Goal: Feedback & Contribution: Contribute content

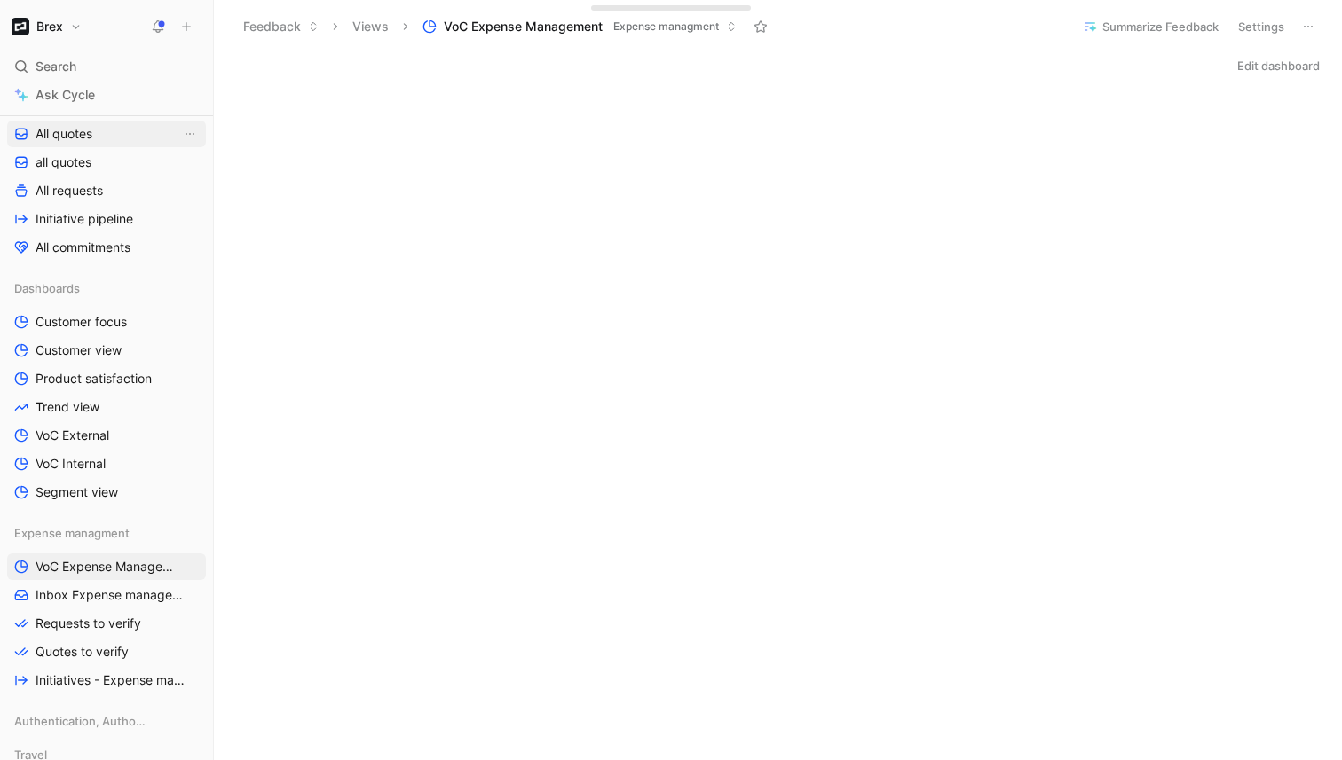
scroll to position [345, 0]
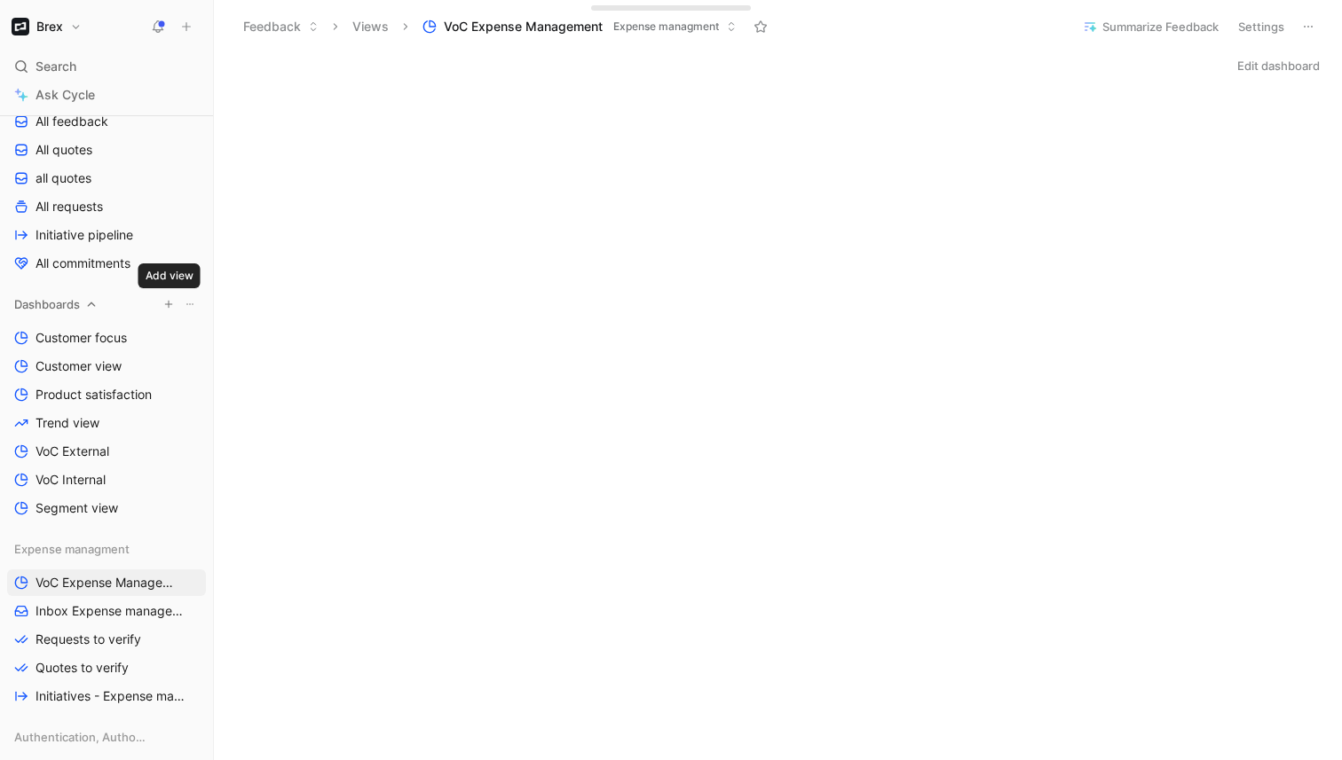
click at [169, 299] on icon "button" at bounding box center [168, 304] width 11 height 11
click at [59, 309] on div at bounding box center [671, 380] width 1342 height 760
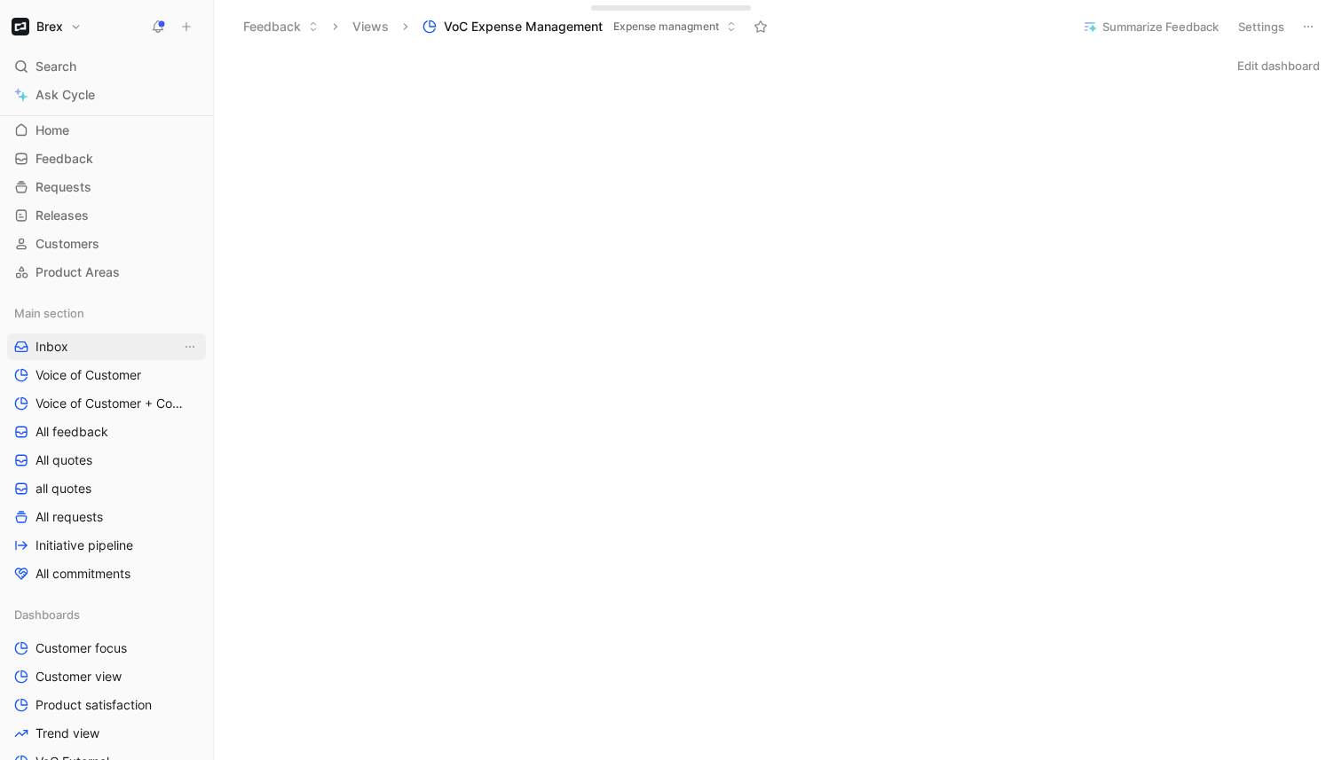
scroll to position [0, 0]
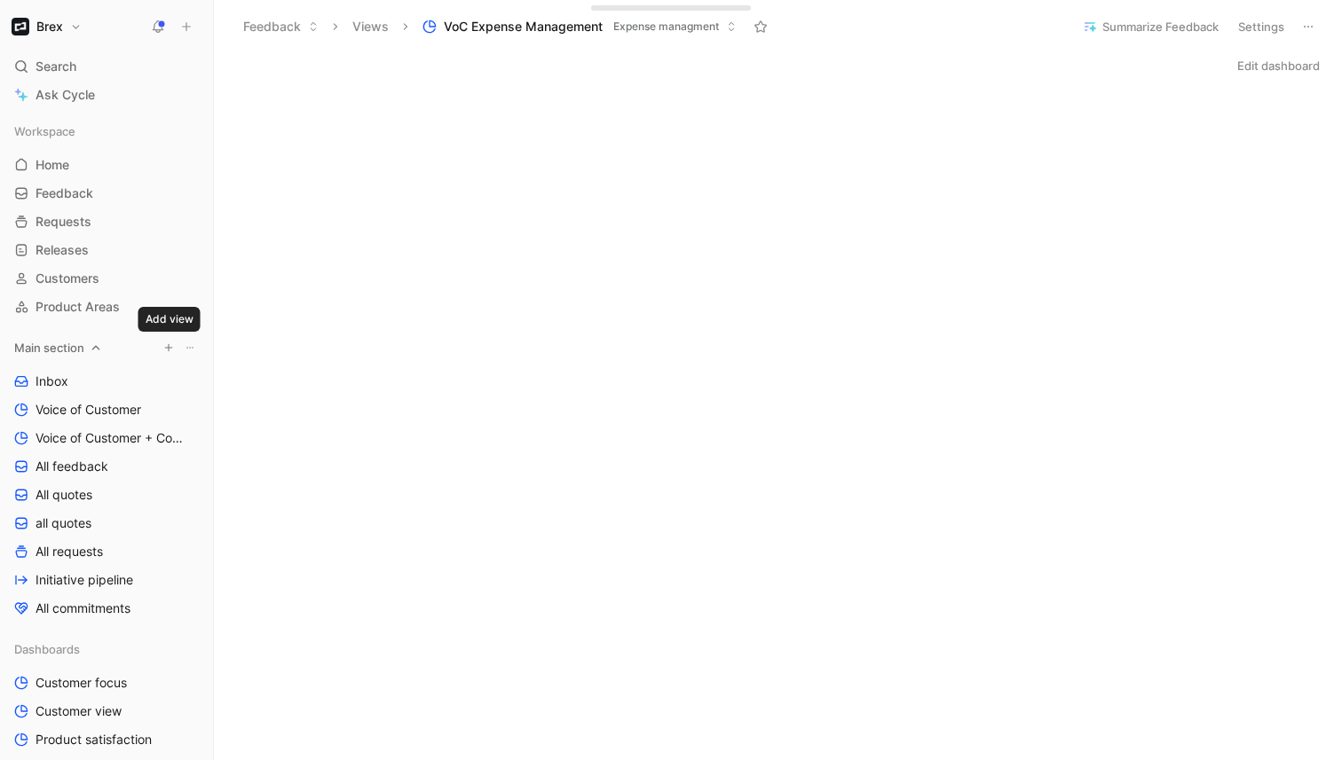
click at [170, 349] on icon "button" at bounding box center [168, 347] width 11 height 11
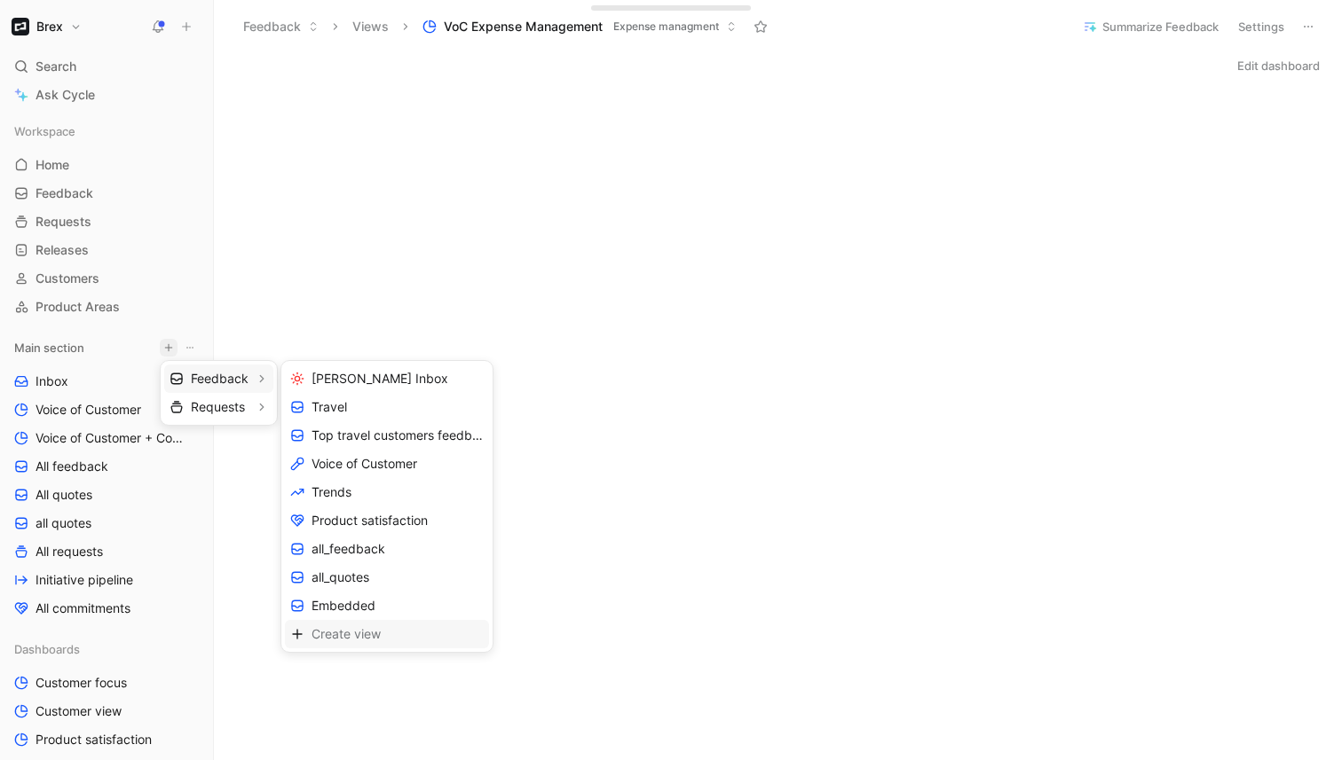
click at [335, 631] on span "Create view" at bounding box center [345, 634] width 69 height 17
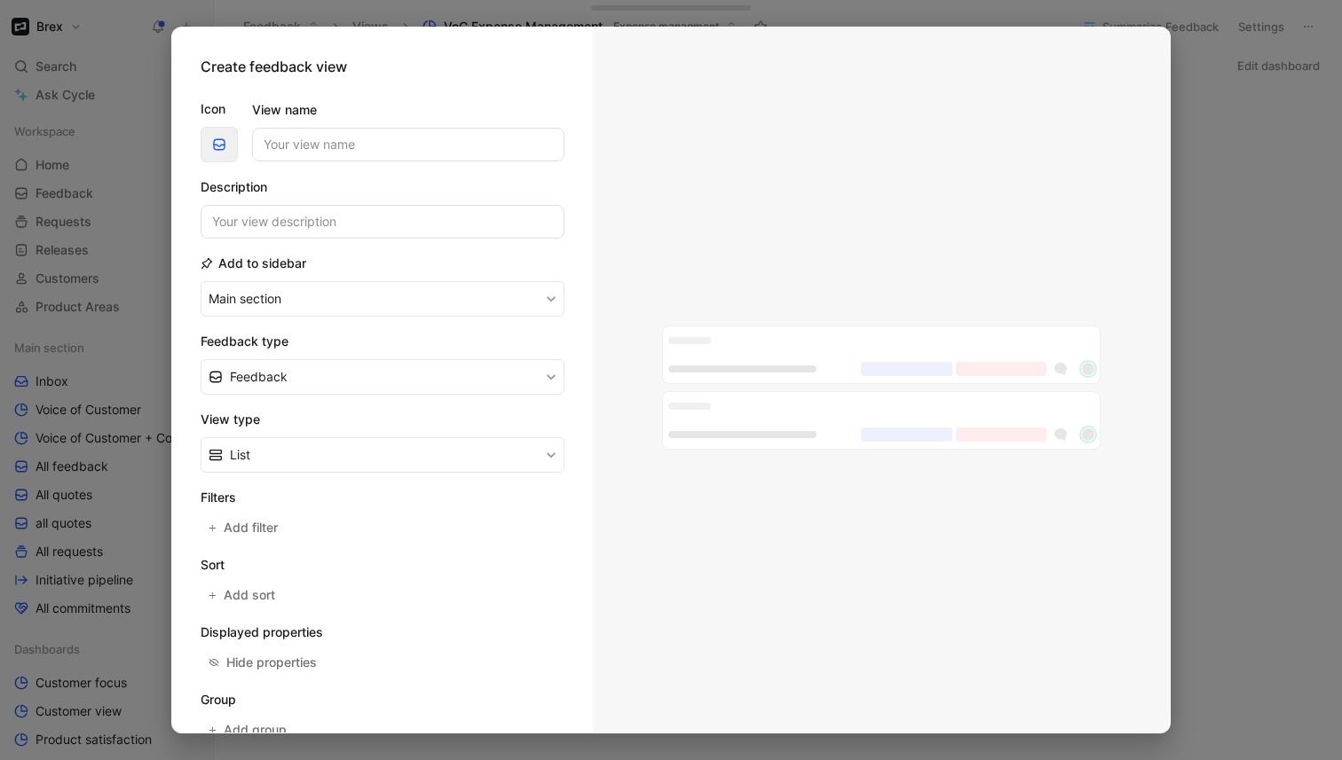
click at [221, 145] on use "button" at bounding box center [219, 144] width 11 height 11
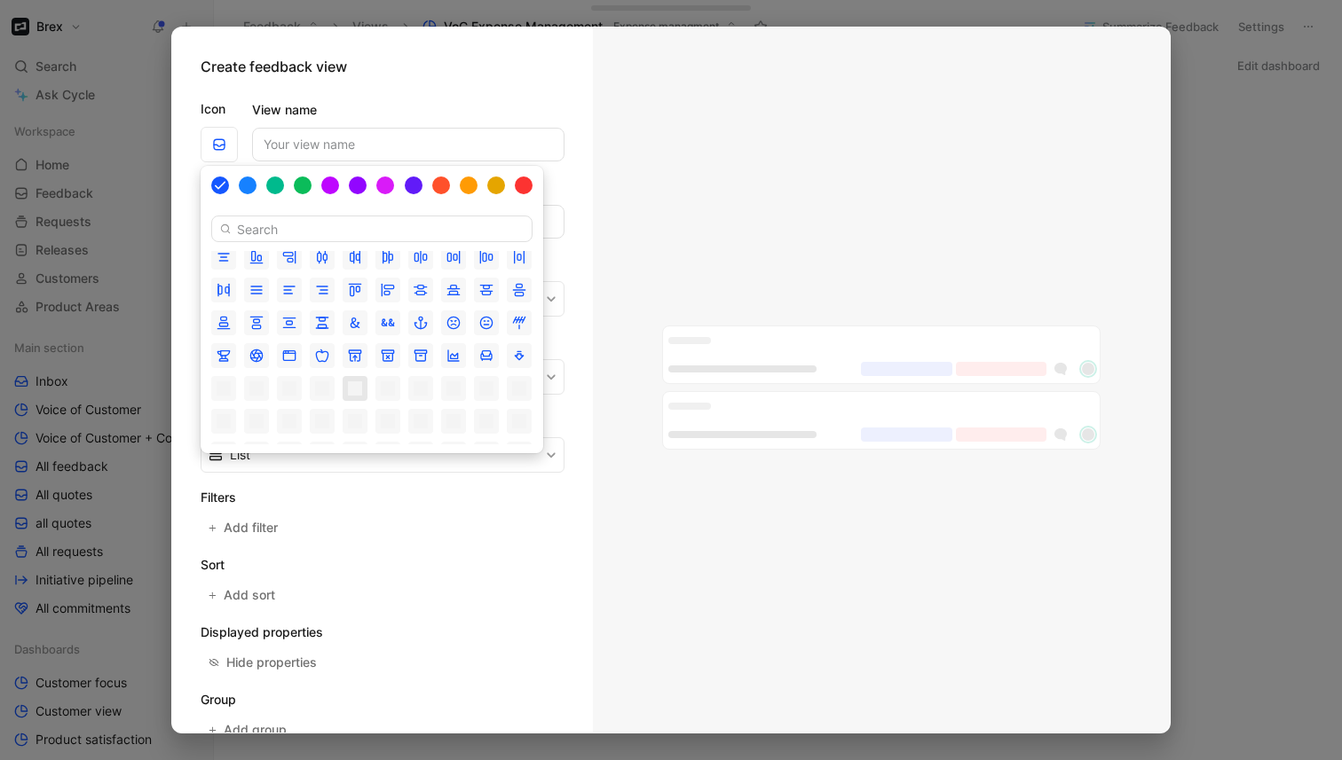
scroll to position [79, 0]
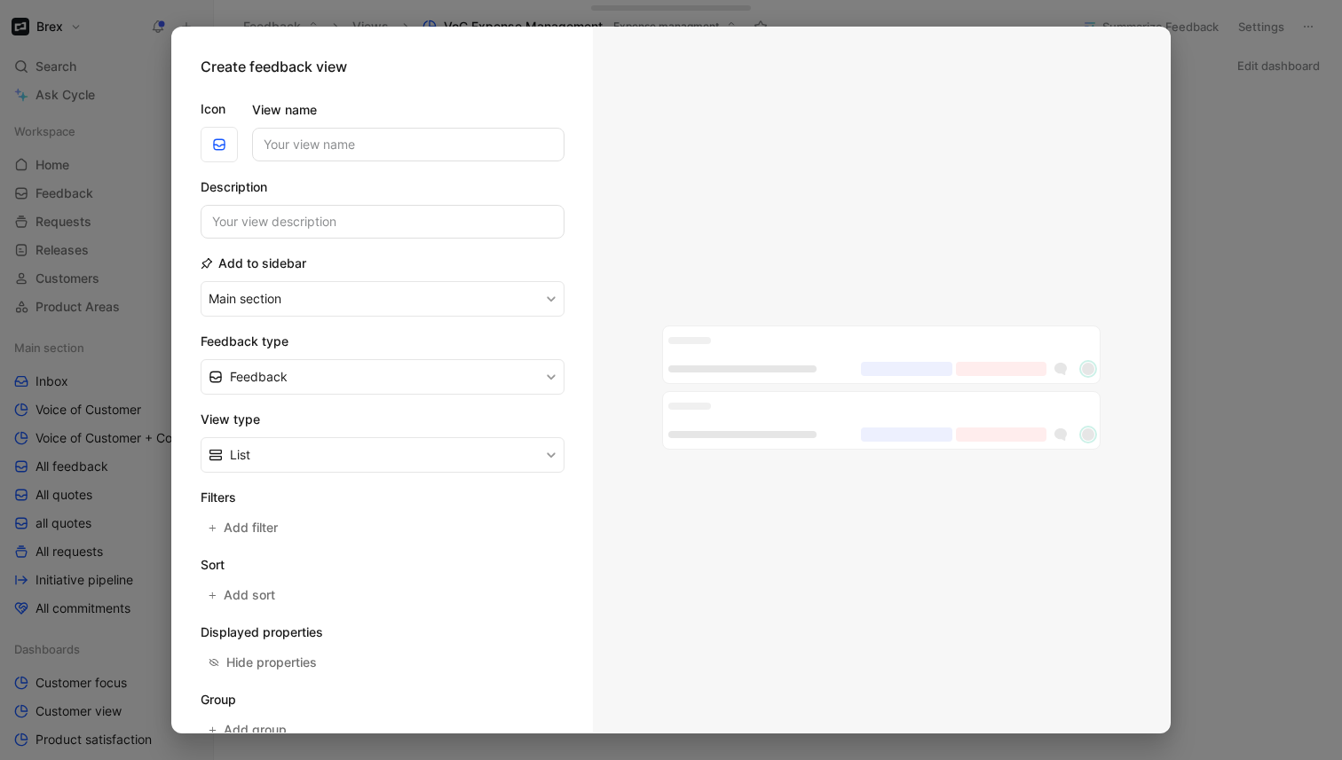
click at [112, 43] on div at bounding box center [671, 380] width 1342 height 760
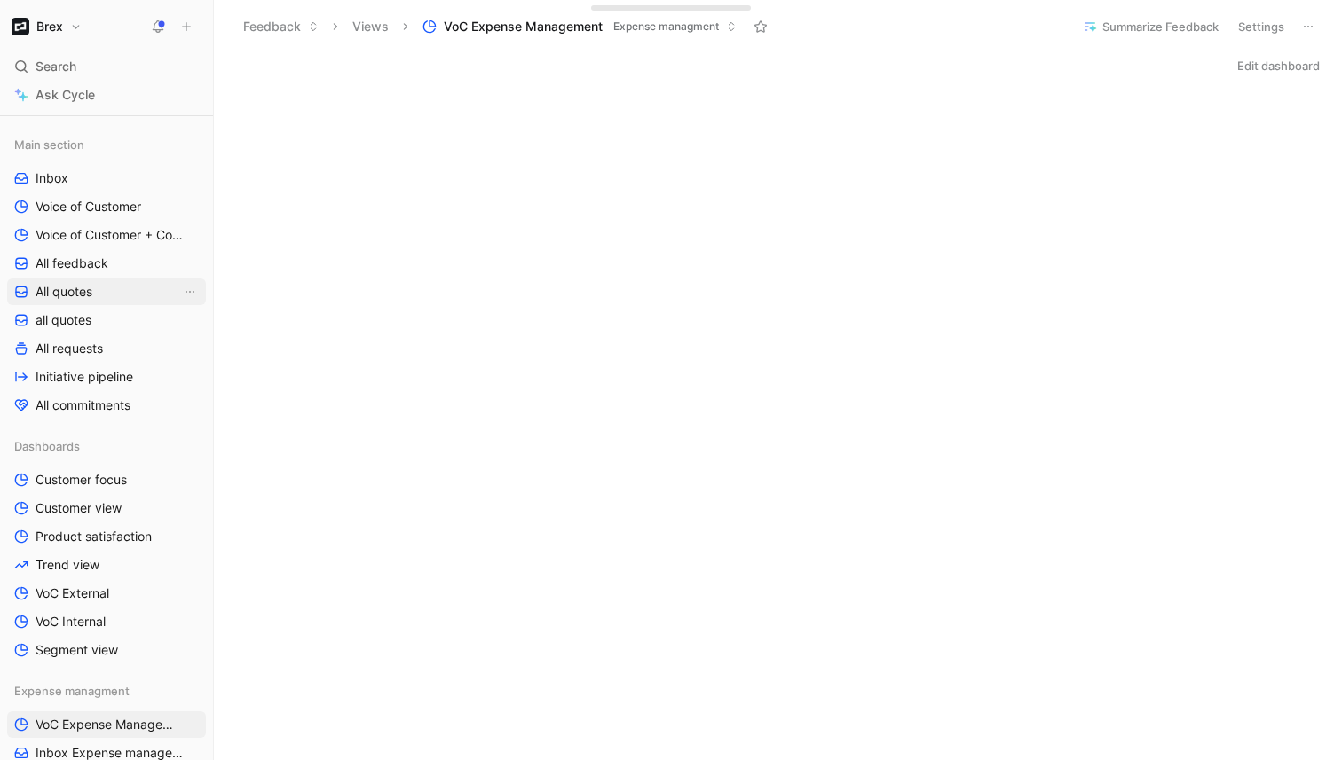
scroll to position [154, 0]
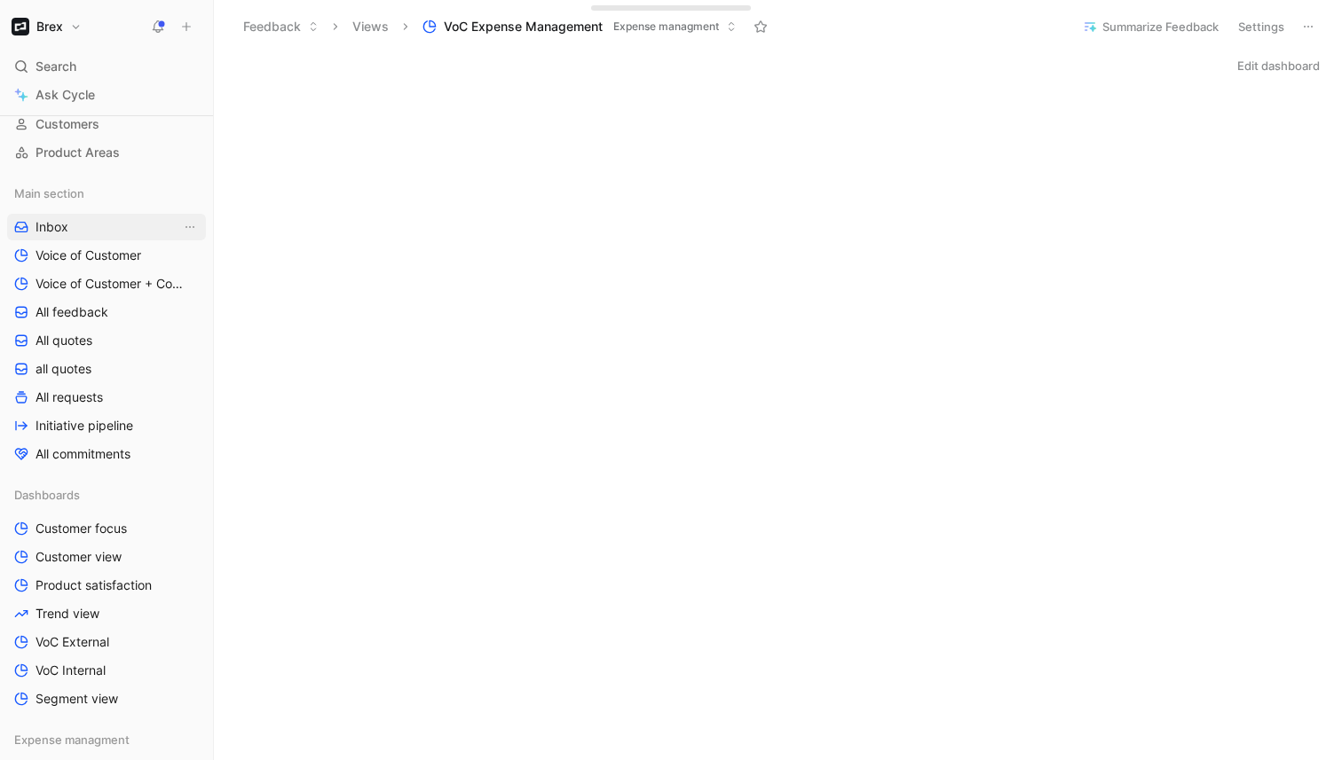
click at [125, 219] on link "Inbox" at bounding box center [106, 227] width 199 height 27
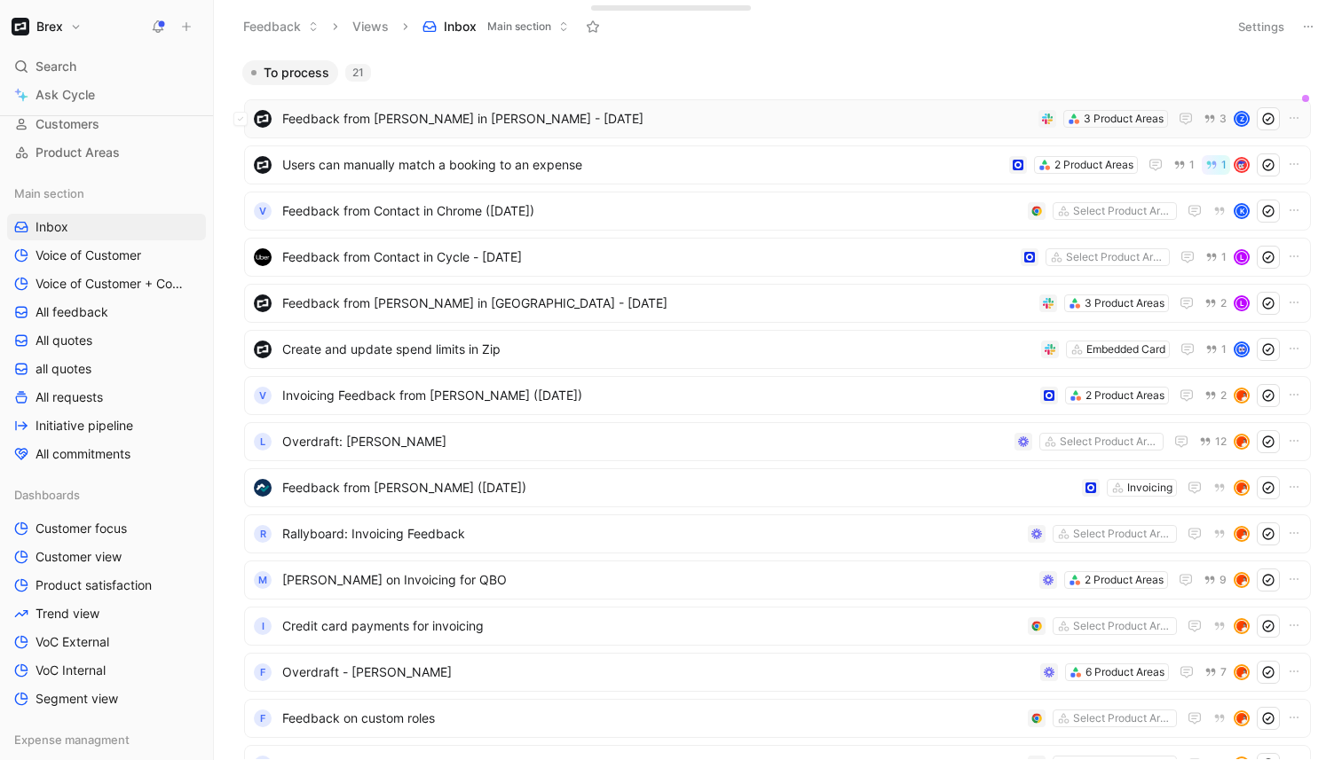
click at [554, 138] on div "Feedback from [PERSON_NAME] in [PERSON_NAME] - [DATE] 3 Product Areas 3 Z" at bounding box center [777, 118] width 1066 height 39
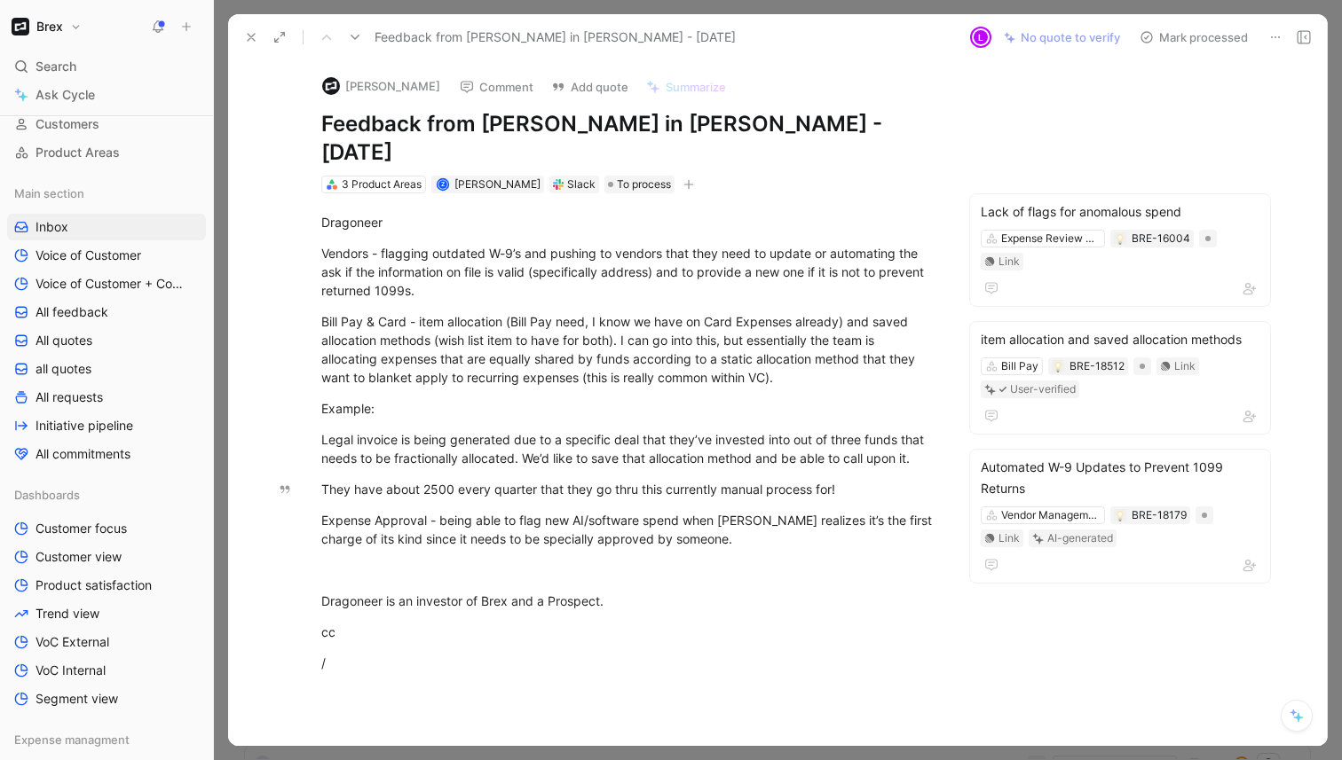
click at [244, 34] on icon at bounding box center [251, 37] width 14 height 14
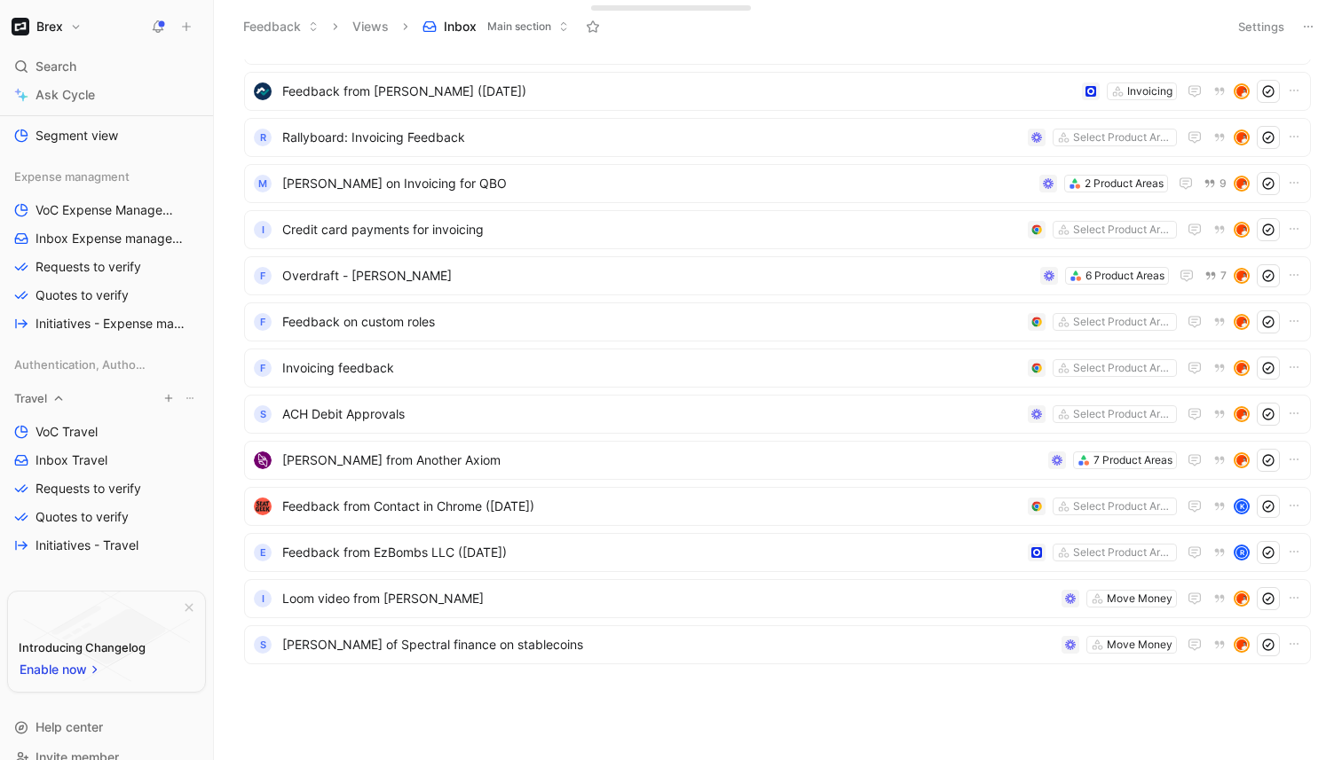
scroll to position [716, 0]
click at [185, 609] on icon "button" at bounding box center [189, 609] width 11 height 11
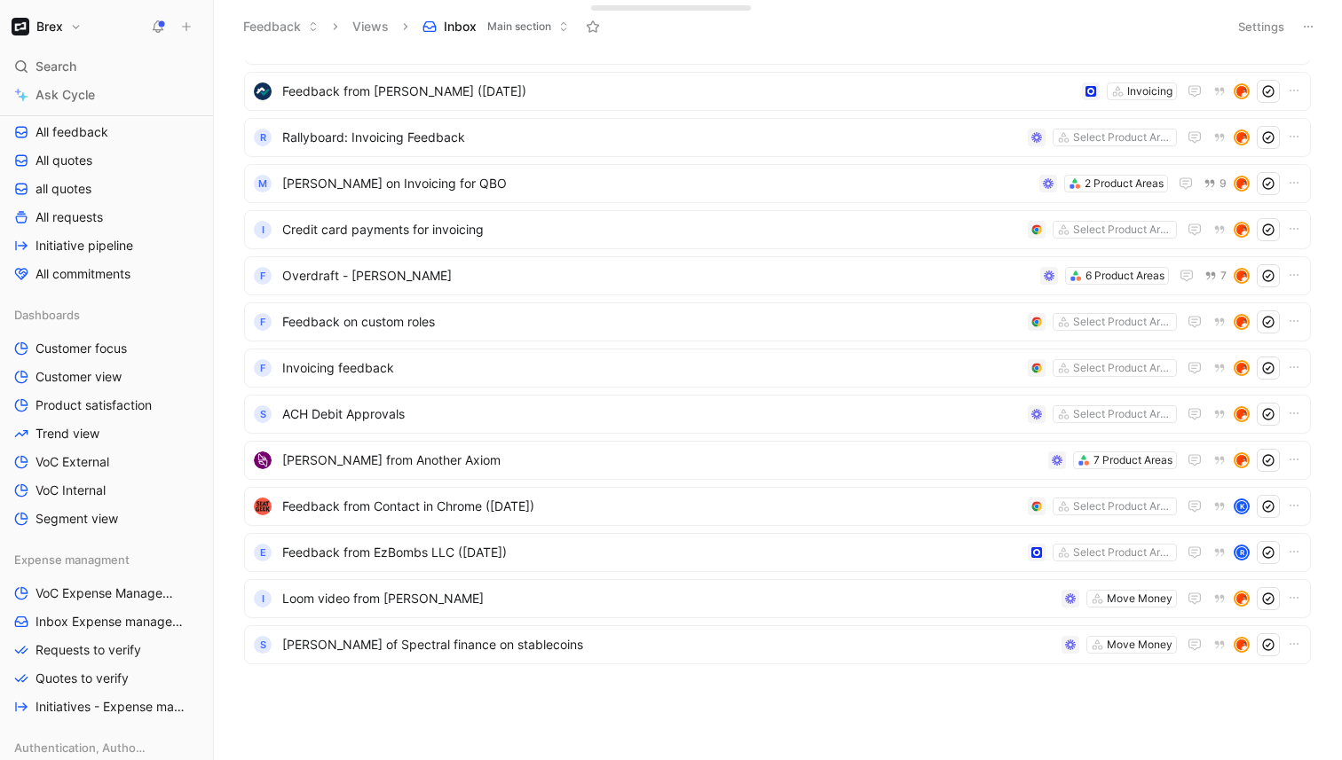
scroll to position [0, 0]
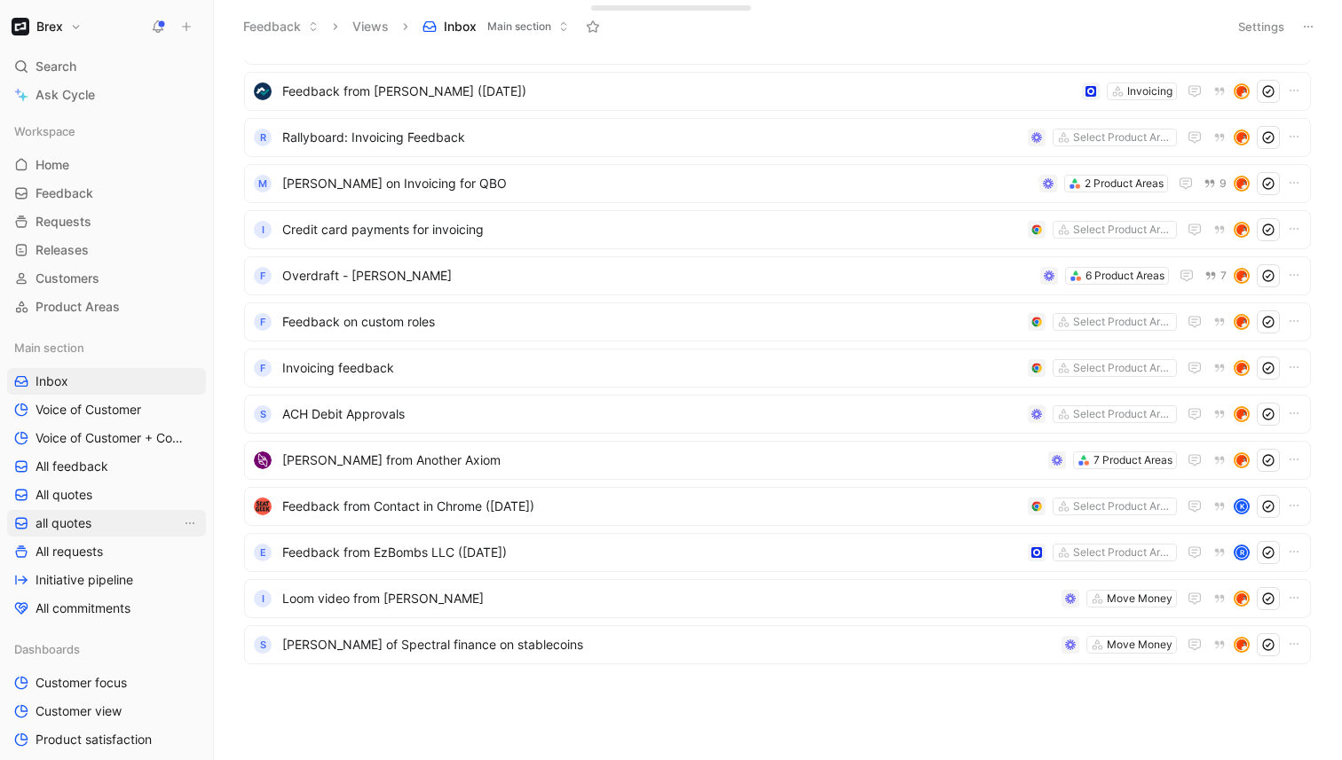
click at [139, 529] on link "all quotes" at bounding box center [106, 523] width 199 height 27
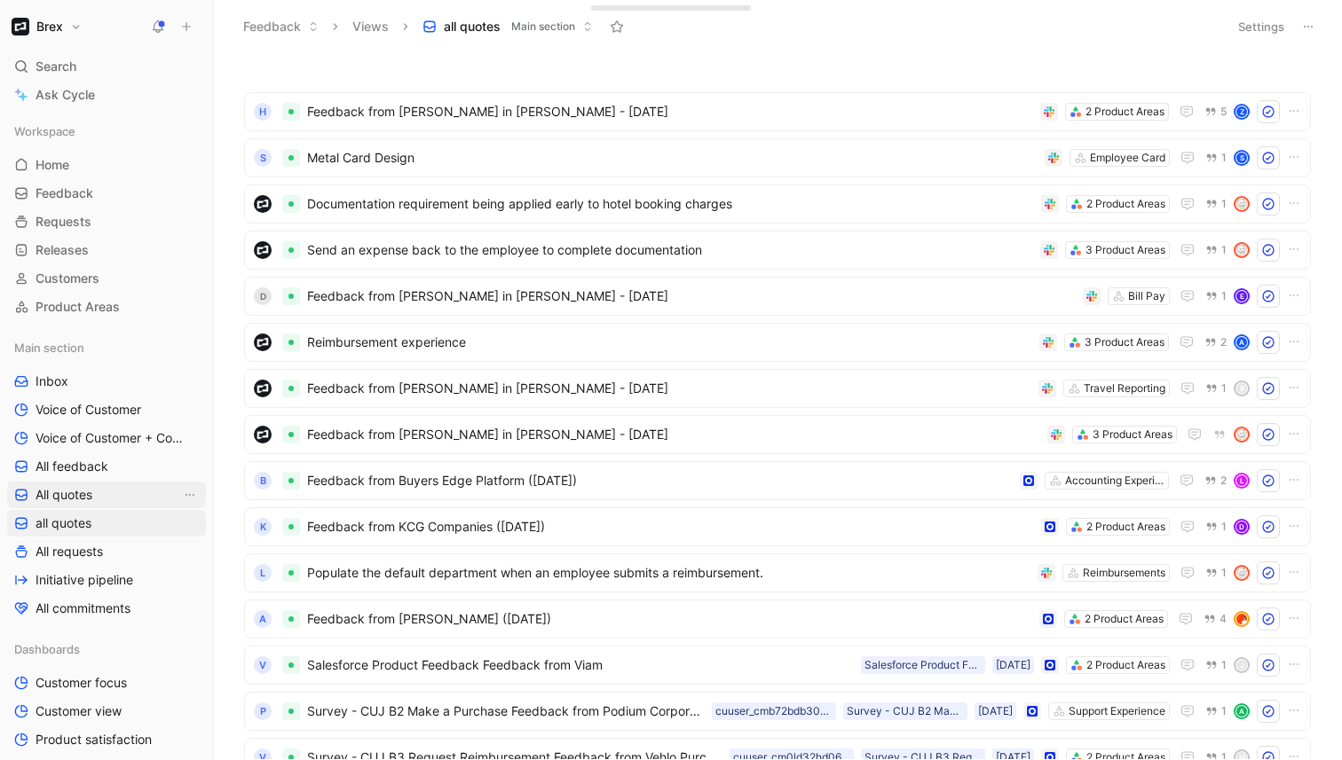
click at [123, 494] on link "All quotes" at bounding box center [106, 495] width 199 height 27
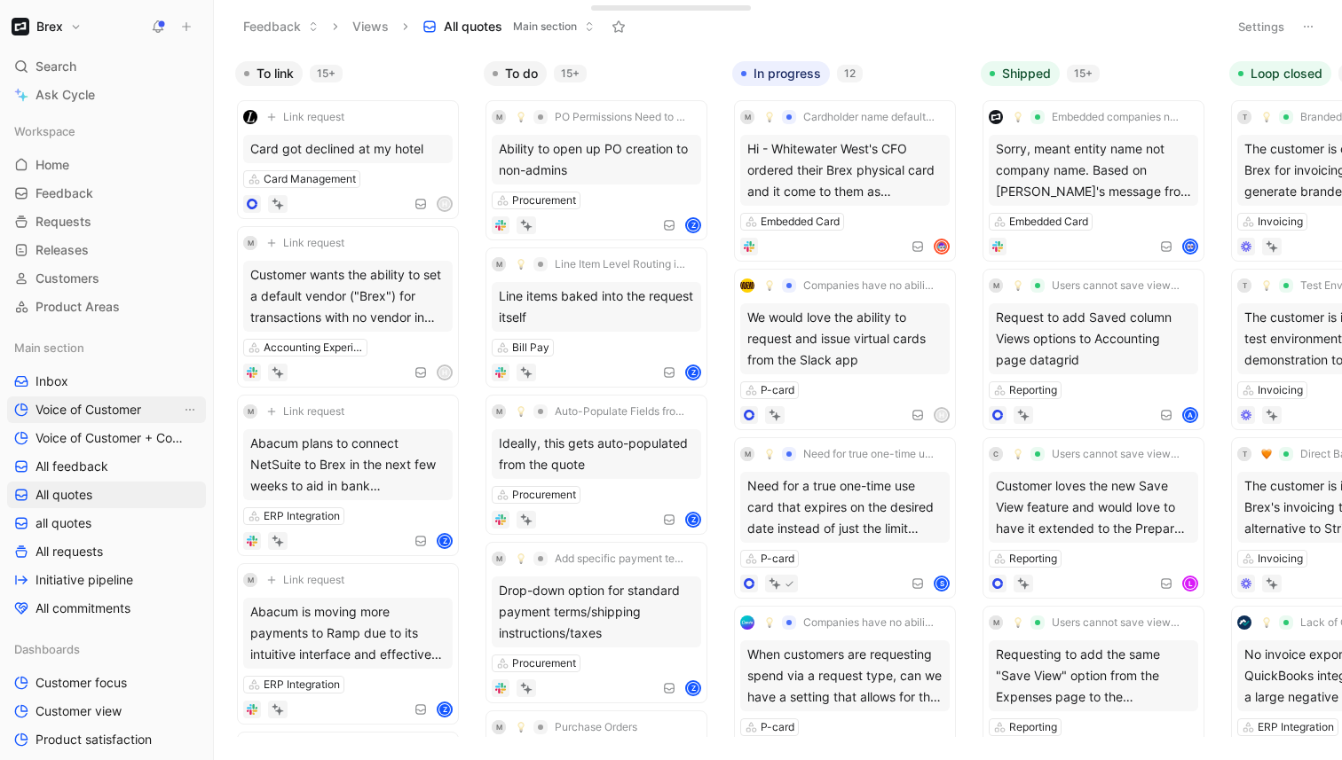
click at [138, 408] on span "Voice of Customer" at bounding box center [88, 410] width 106 height 18
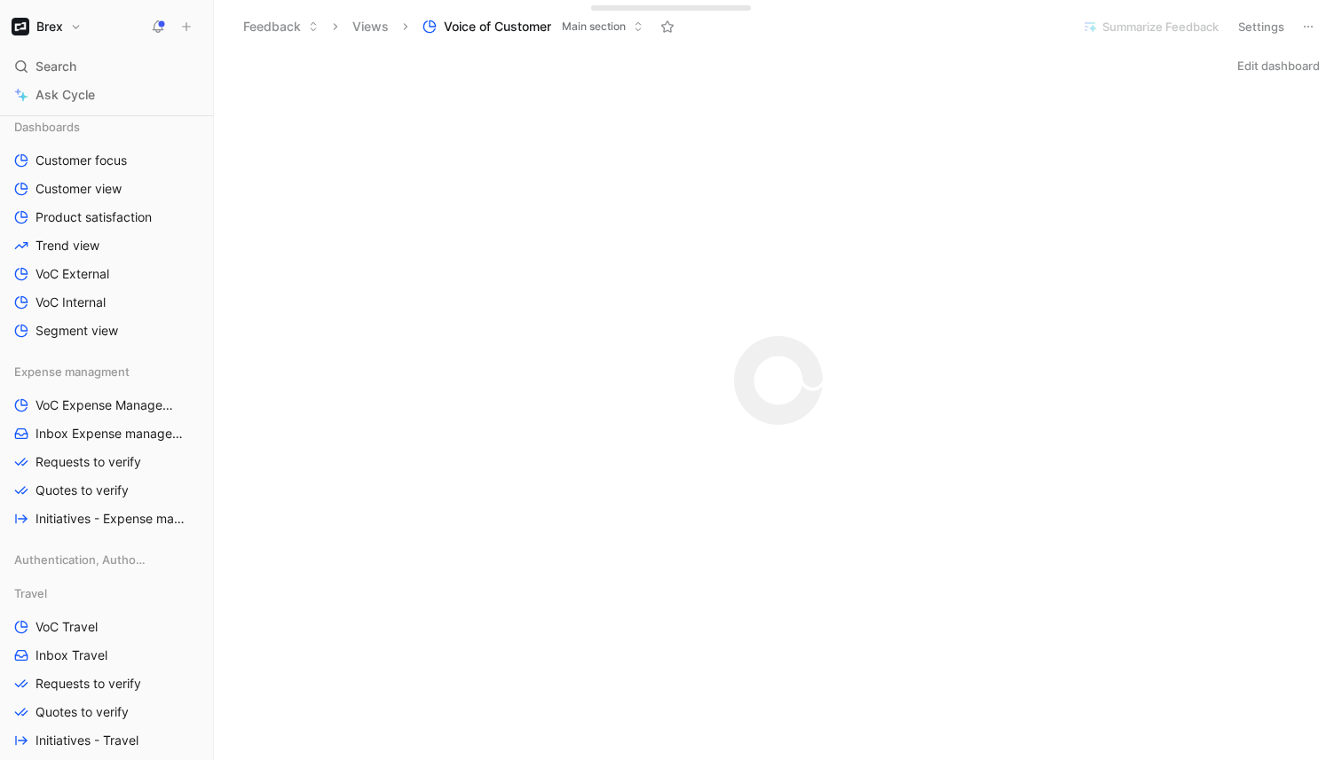
scroll to position [619, 0]
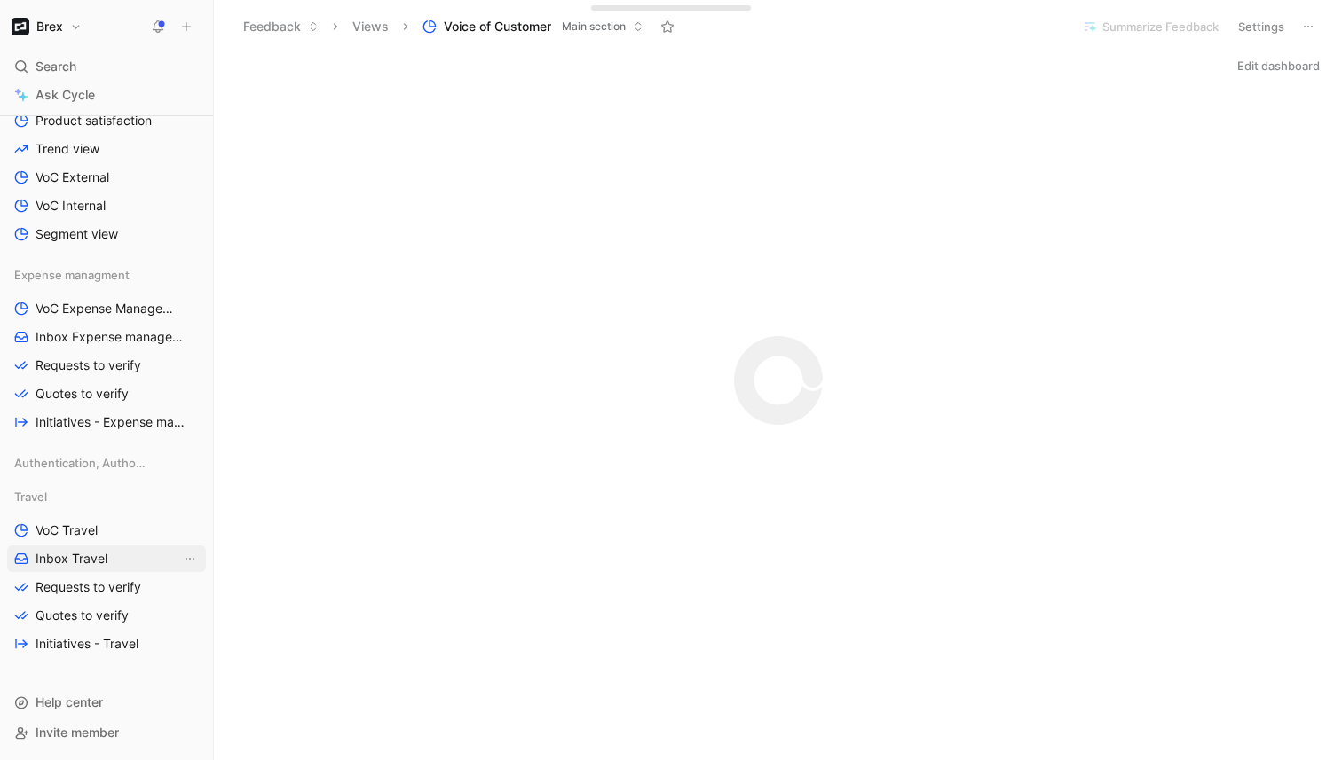
click at [96, 550] on span "Inbox Travel" at bounding box center [71, 559] width 72 height 18
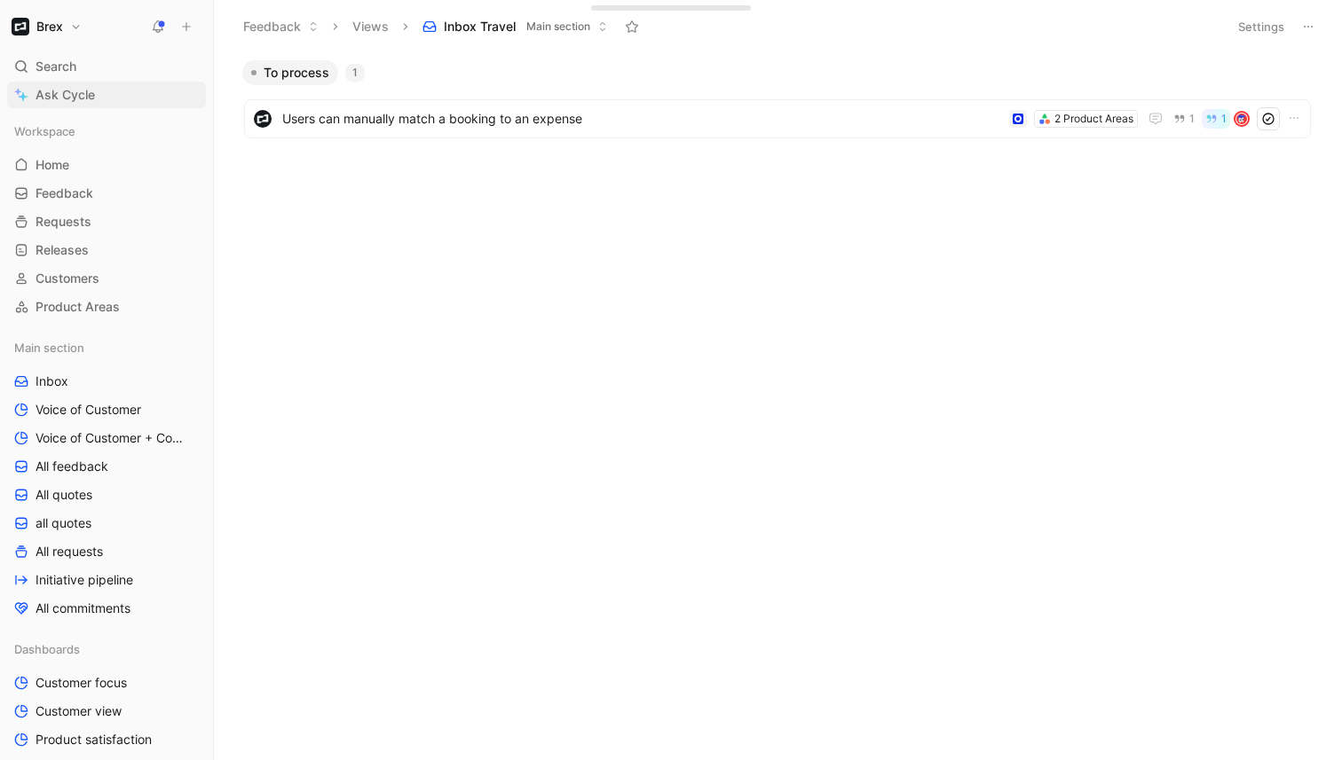
click at [98, 99] on link "Ask Cycle" at bounding box center [106, 95] width 199 height 27
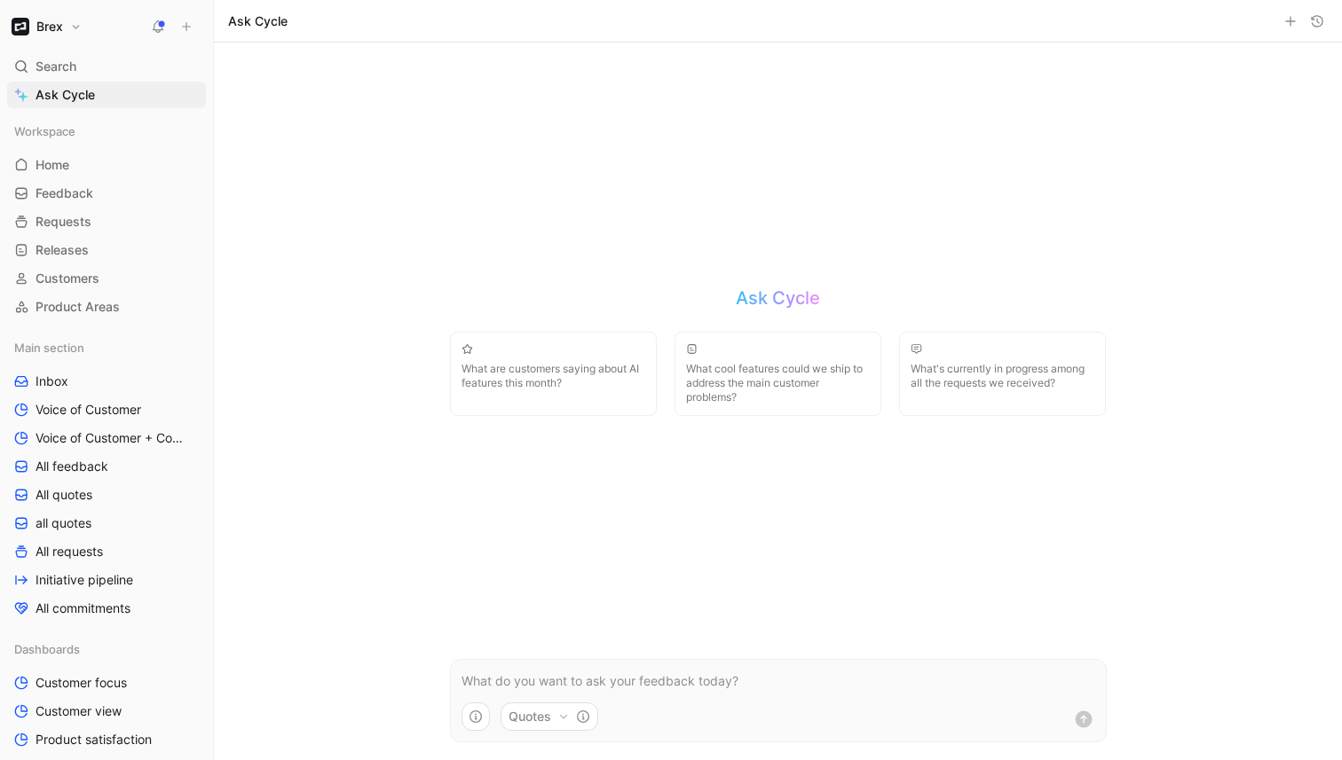
click at [578, 689] on p at bounding box center [777, 681] width 633 height 21
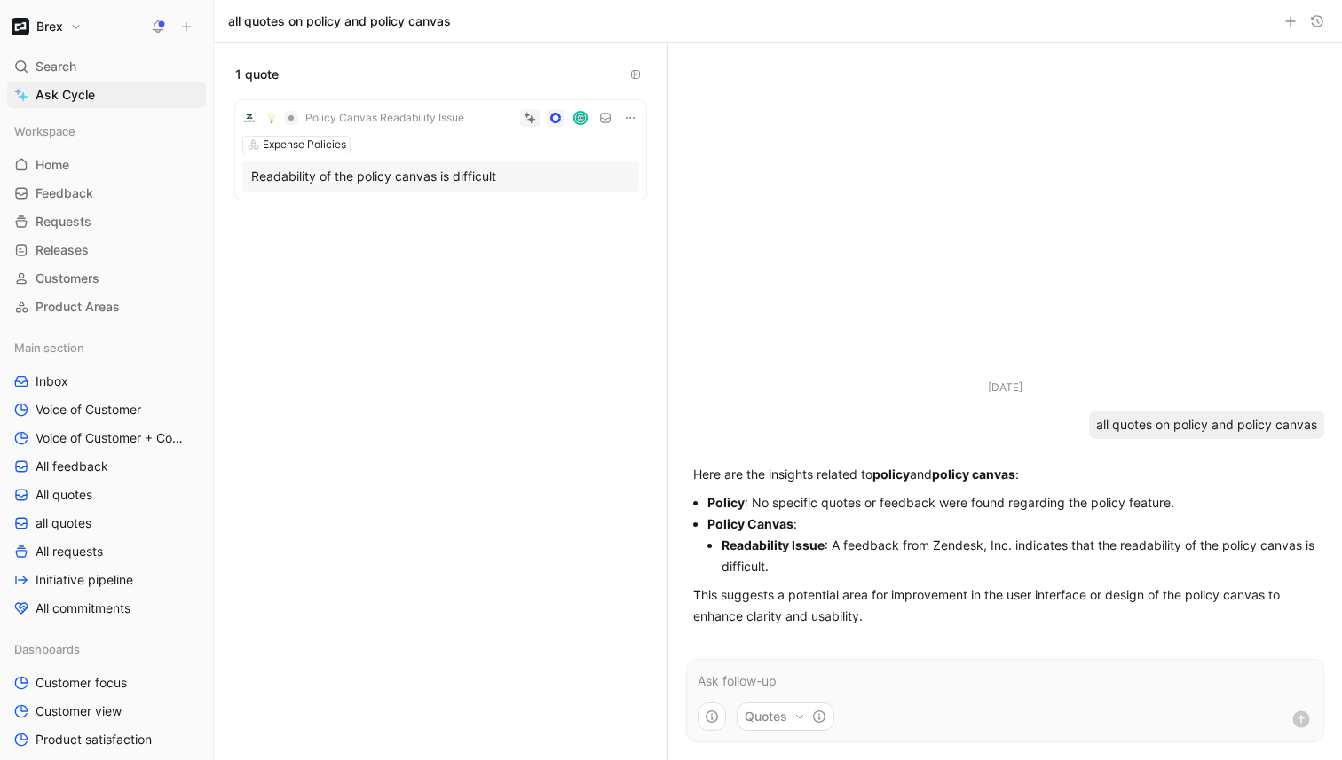
click at [352, 20] on h1 "all quotes on policy and policy canvas" at bounding box center [339, 21] width 223 height 18
click at [456, 24] on div "all quotes on policy and policy canvas" at bounding box center [778, 21] width 1128 height 43
click at [415, 18] on h1 "all quotes on policy and policy canvas" at bounding box center [339, 21] width 223 height 18
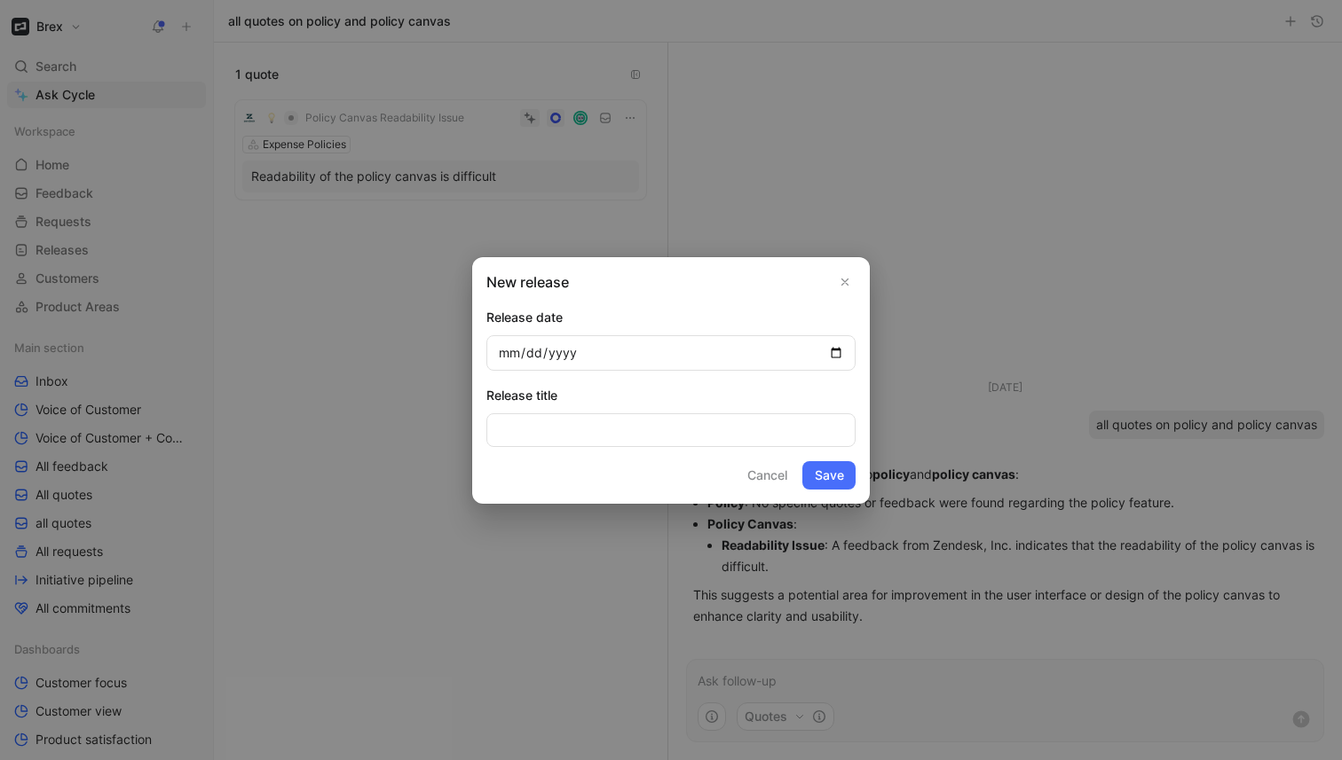
click at [846, 284] on icon "Close" at bounding box center [844, 282] width 12 height 12
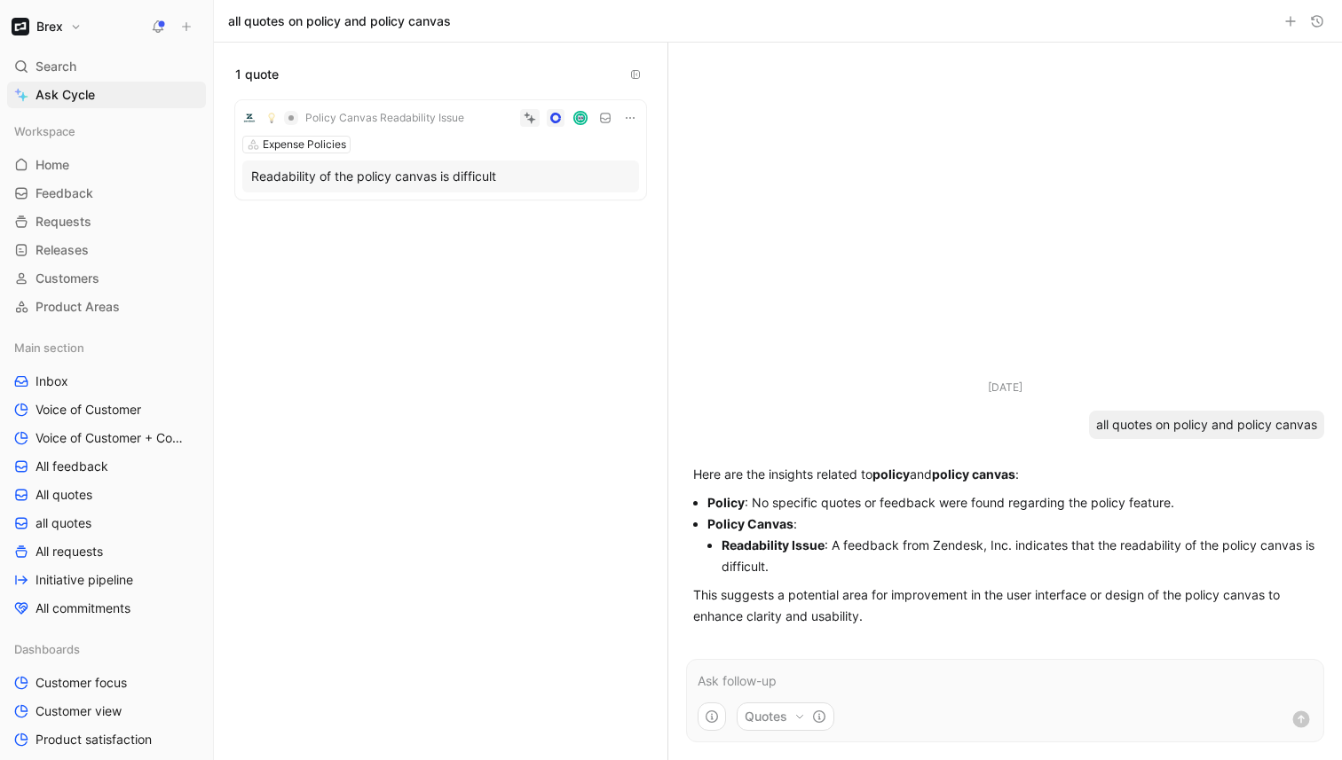
click at [769, 681] on p at bounding box center [1004, 681] width 615 height 21
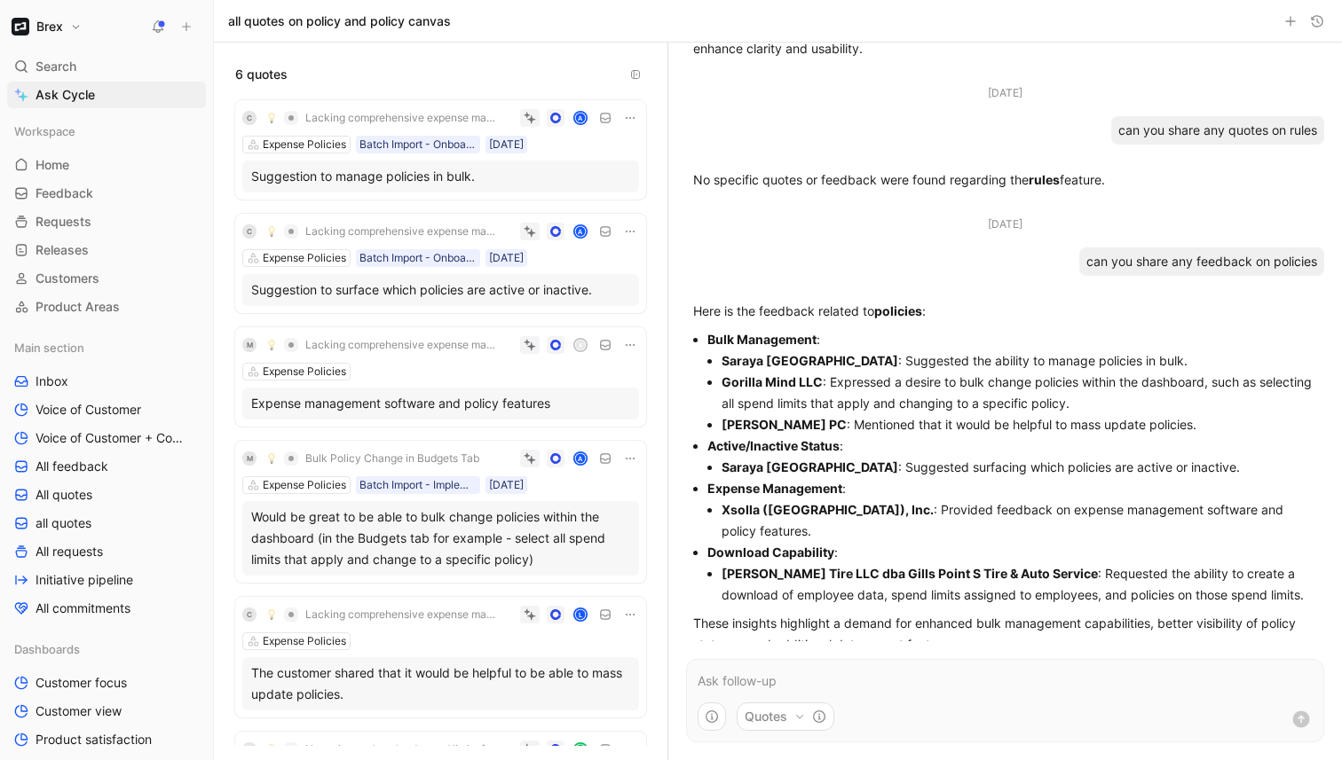
click at [190, 26] on use at bounding box center [187, 27] width 8 height 8
click at [288, 67] on button "New request r" at bounding box center [305, 64] width 190 height 30
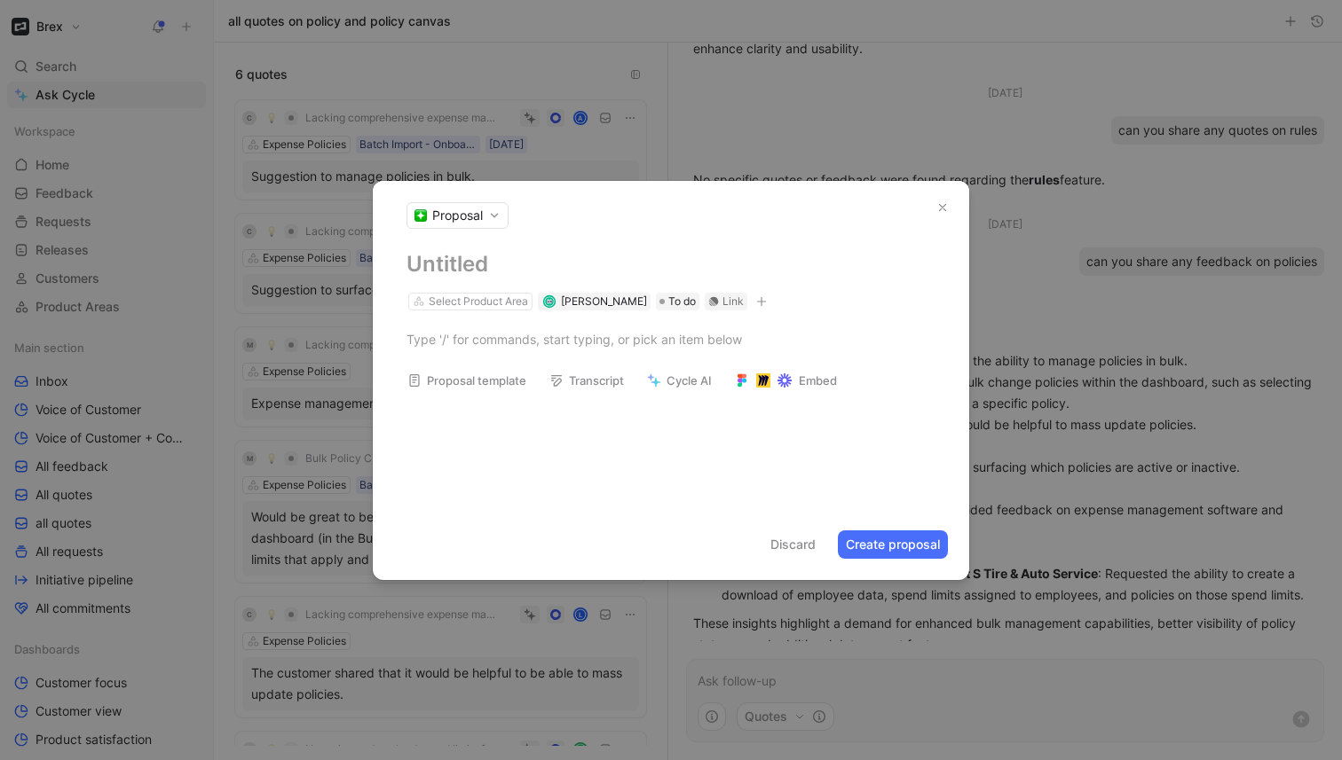
click at [453, 267] on h1 at bounding box center [670, 264] width 529 height 28
click at [490, 267] on h1 "Policy Canvas improvements" at bounding box center [670, 264] width 529 height 28
click at [551, 342] on div at bounding box center [670, 339] width 529 height 19
click at [499, 382] on button "Proposal template" at bounding box center [466, 380] width 135 height 25
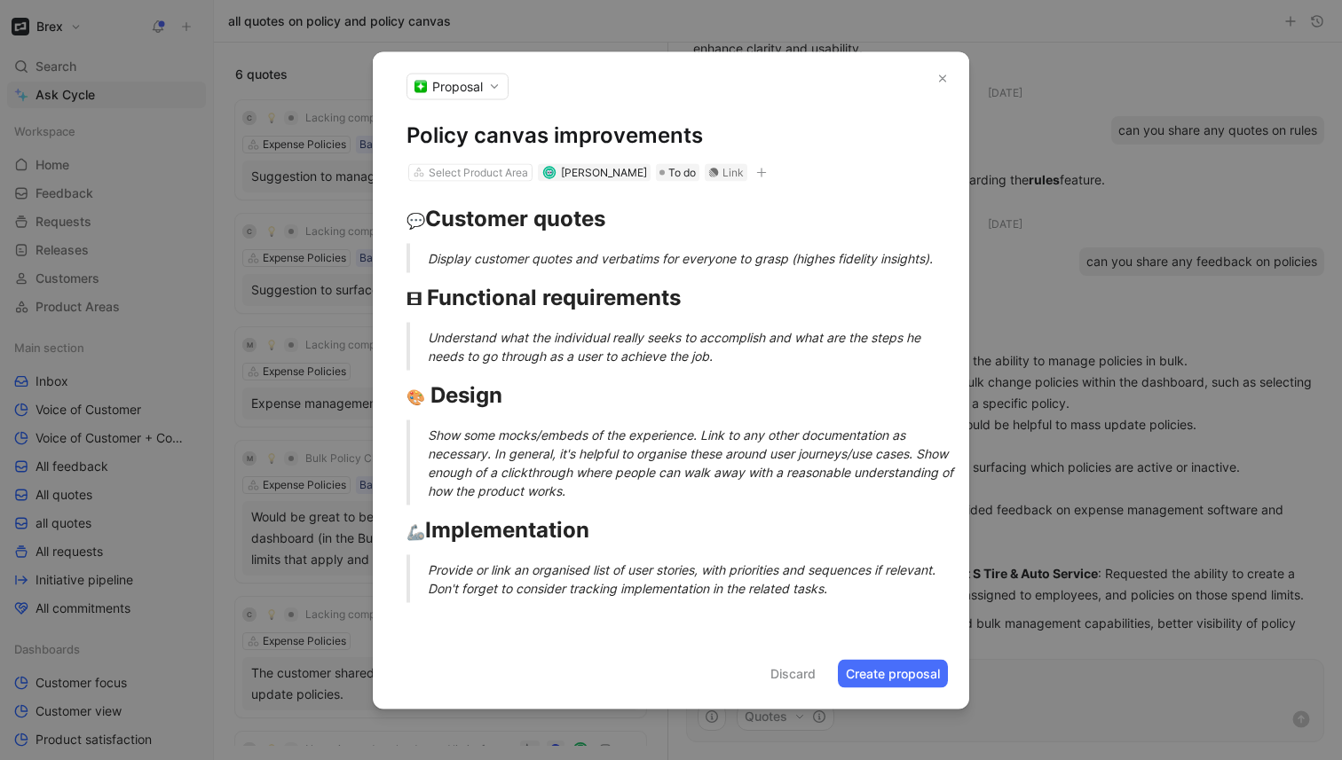
click at [806, 668] on button "Discard" at bounding box center [792, 673] width 61 height 28
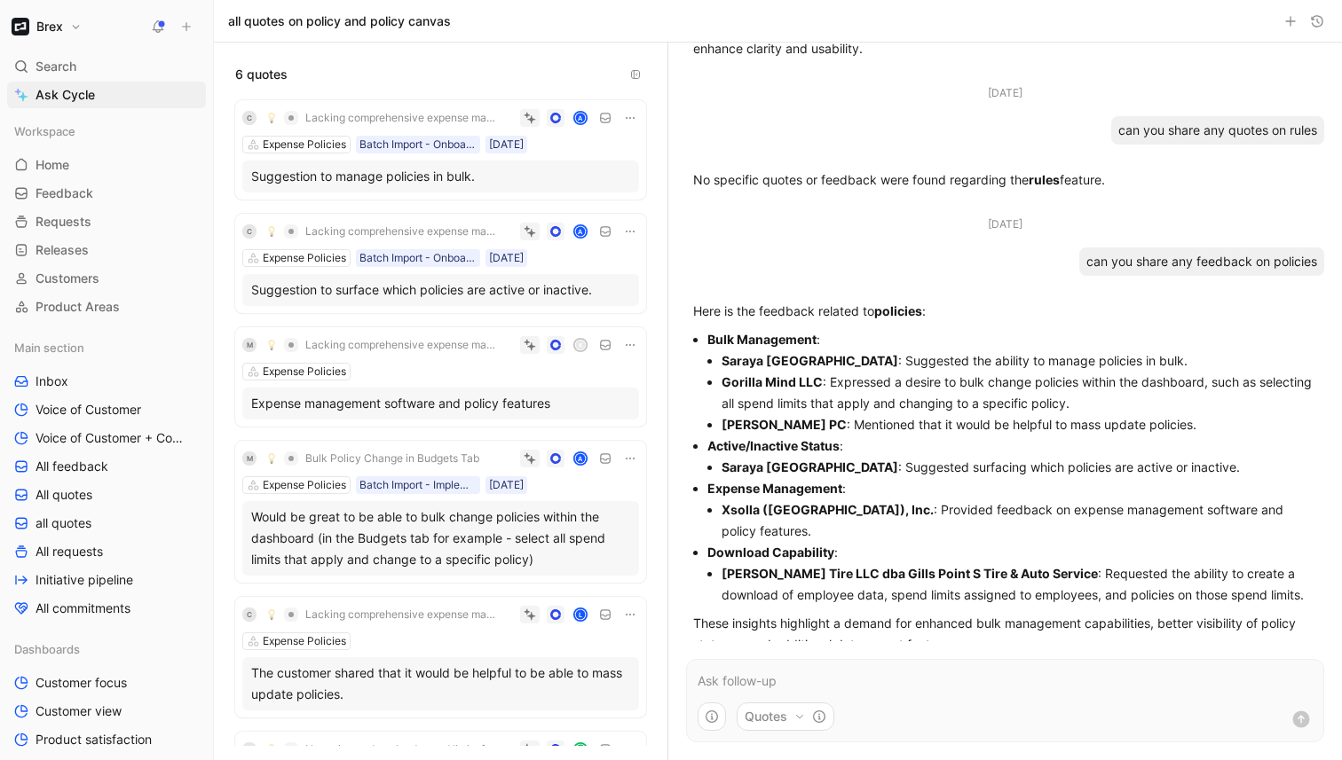
click at [183, 32] on icon at bounding box center [186, 26] width 12 height 12
click at [244, 67] on button "New request r" at bounding box center [305, 64] width 190 height 30
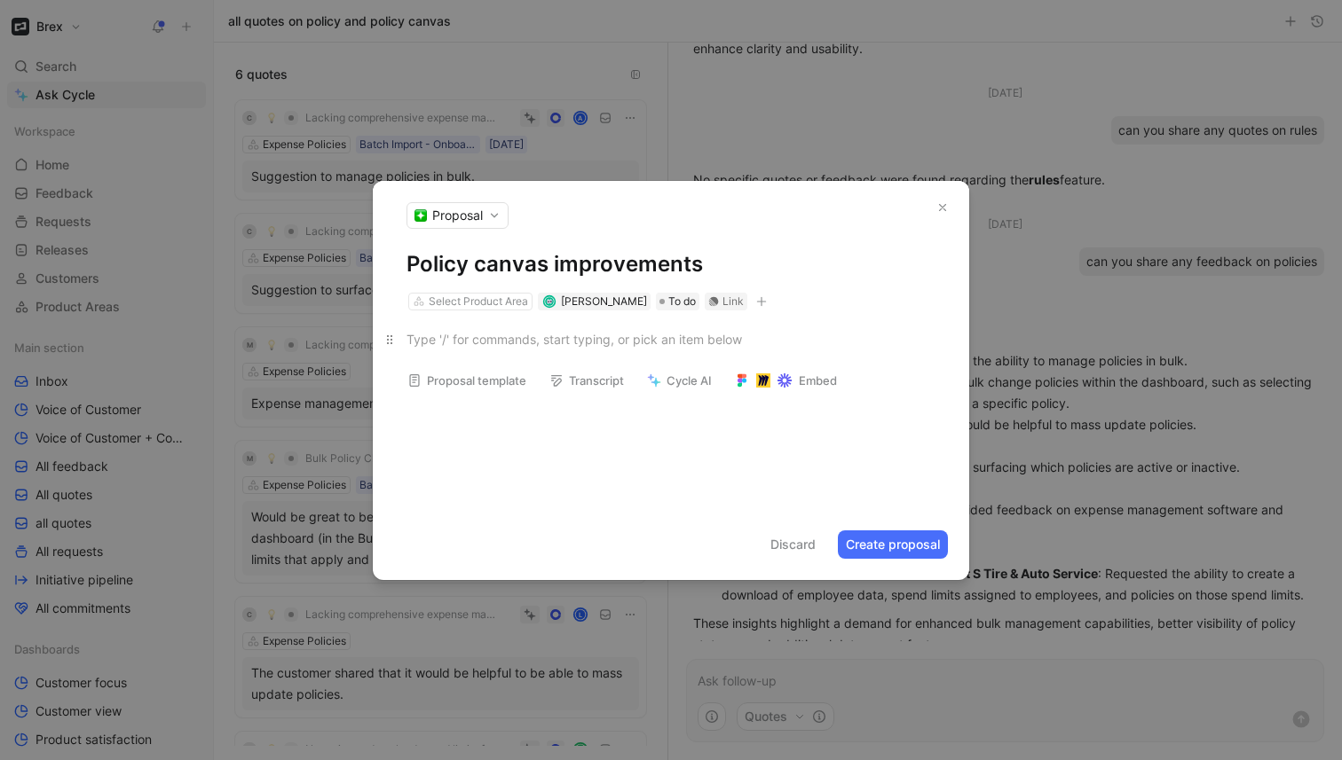
click at [516, 346] on div at bounding box center [670, 339] width 529 height 19
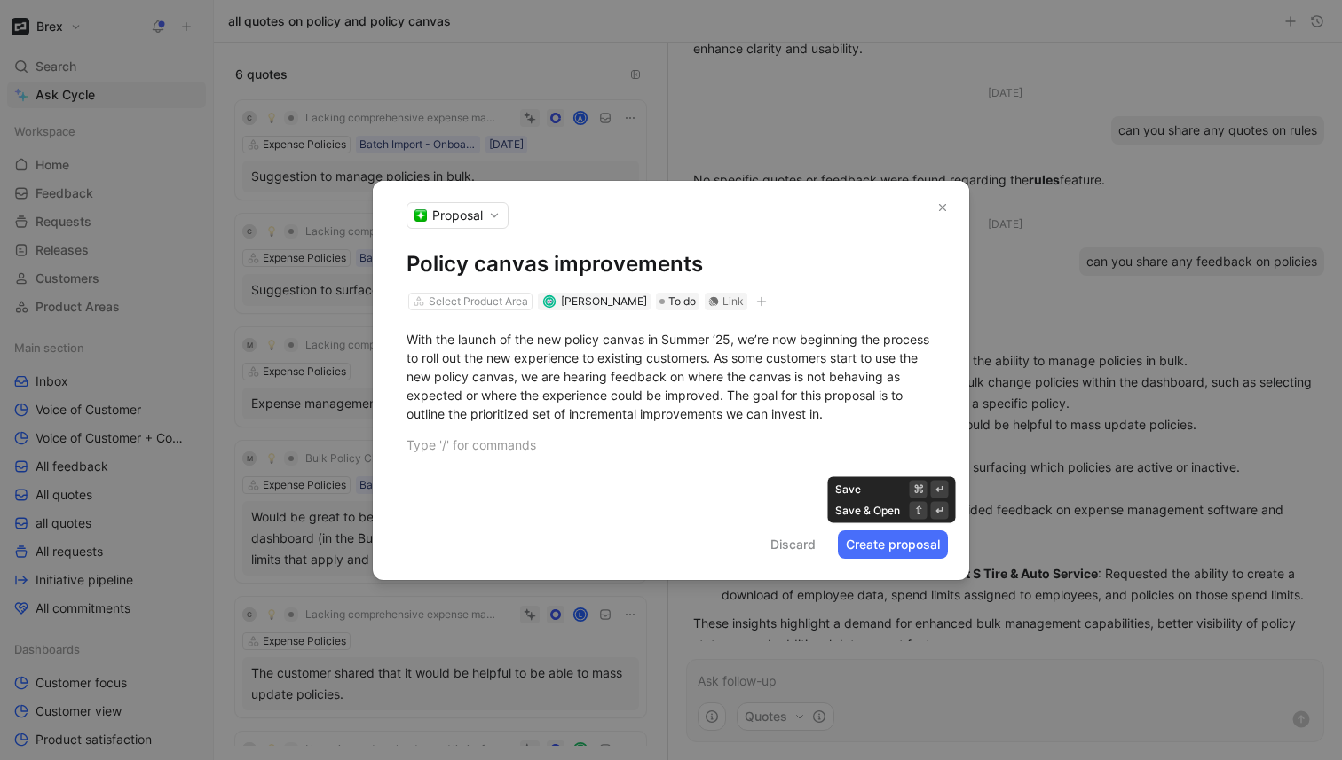
click at [873, 552] on button "Create proposal" at bounding box center [893, 545] width 110 height 28
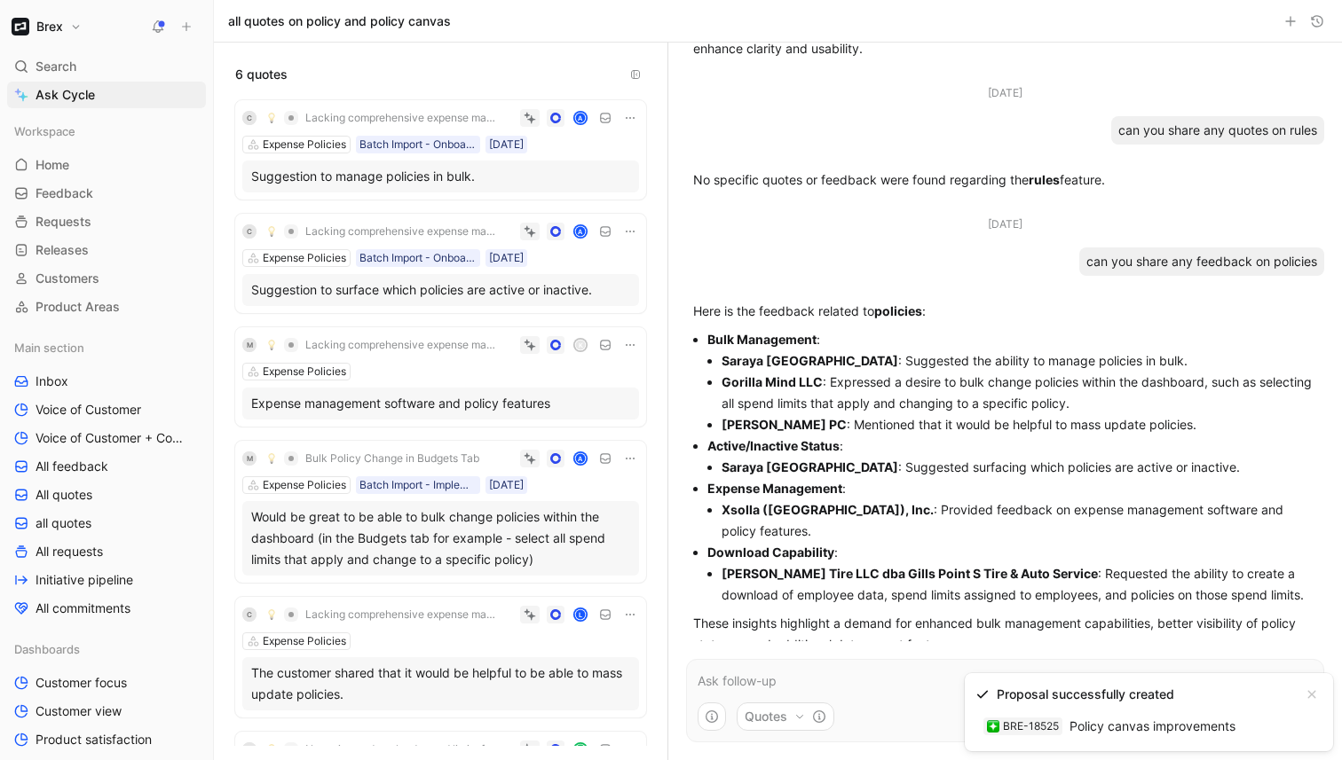
click at [1130, 726] on link "BRE-18525 Policy canvas improvements" at bounding box center [1109, 726] width 268 height 28
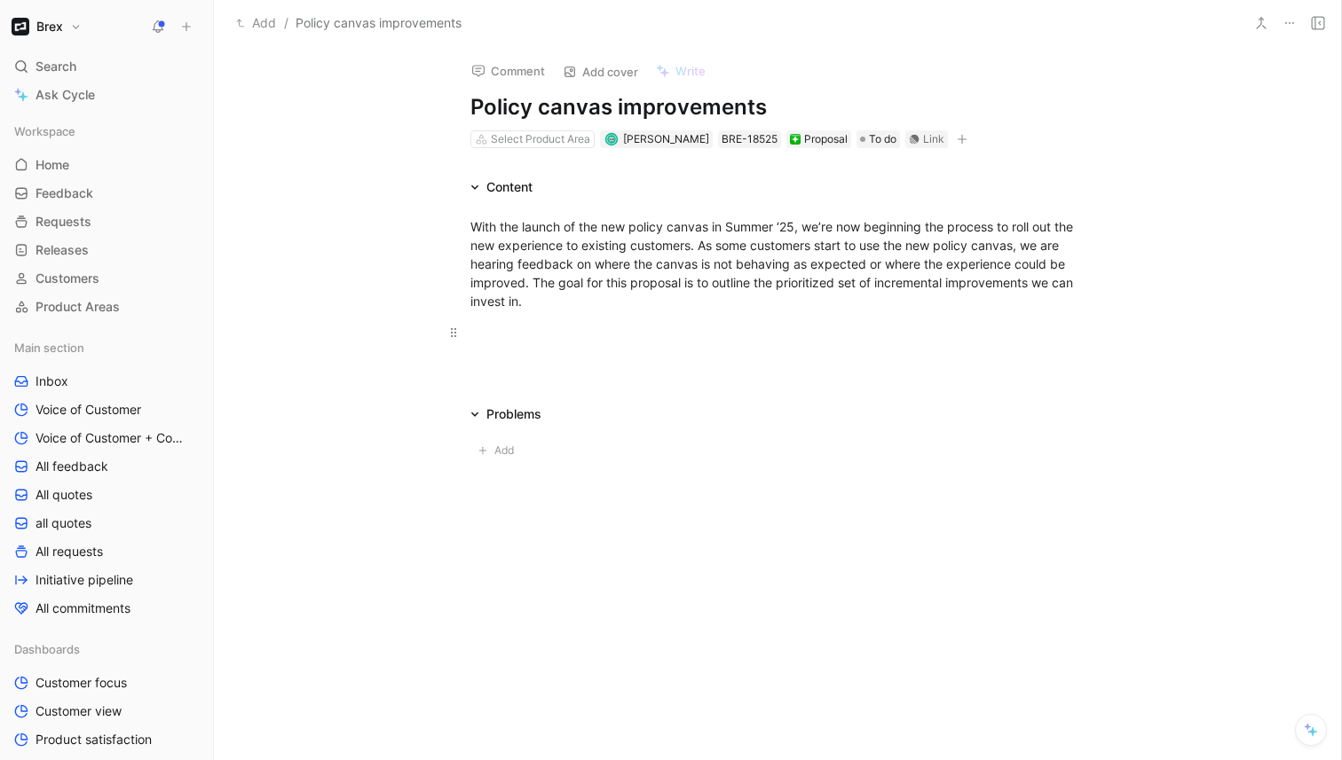
click at [589, 320] on p at bounding box center [777, 332] width 681 height 29
click at [491, 456] on button "Add" at bounding box center [498, 450] width 57 height 23
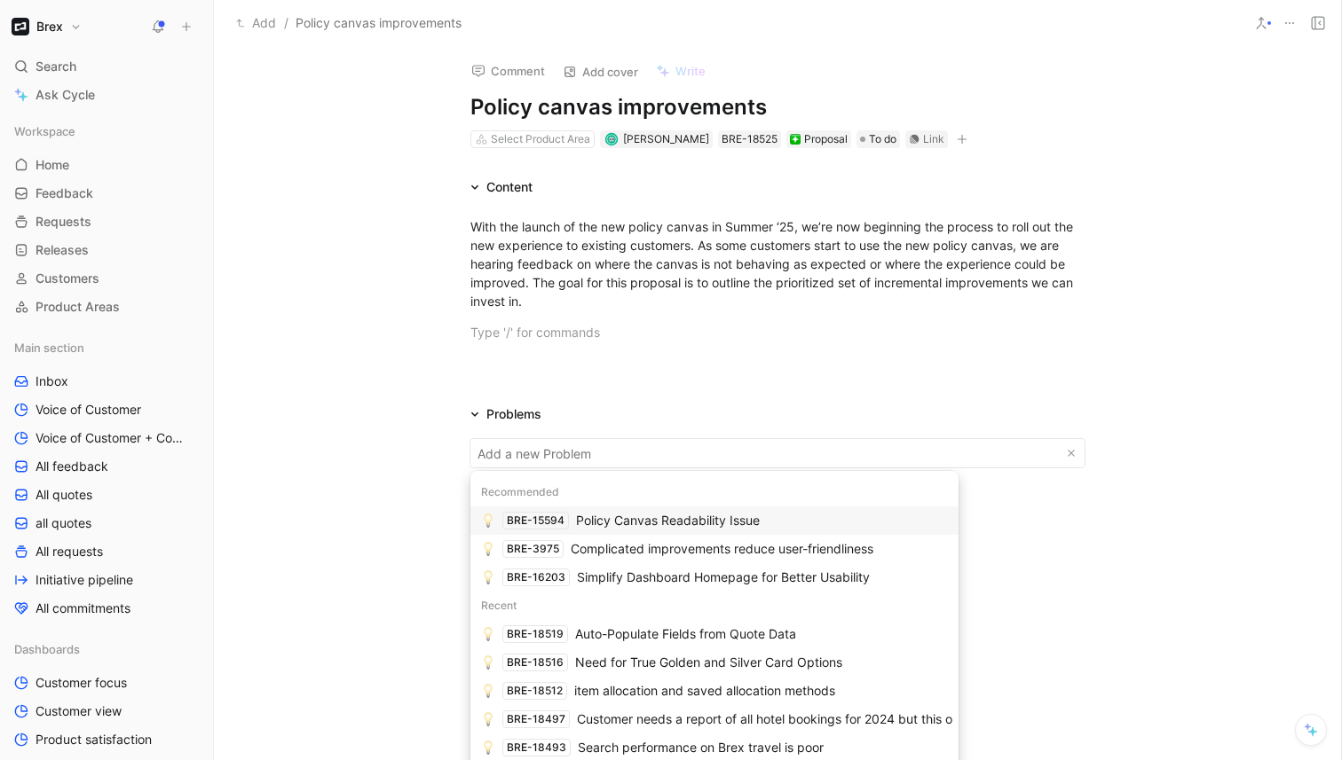
click at [622, 515] on div "Policy Canvas Readability Issue" at bounding box center [668, 520] width 184 height 21
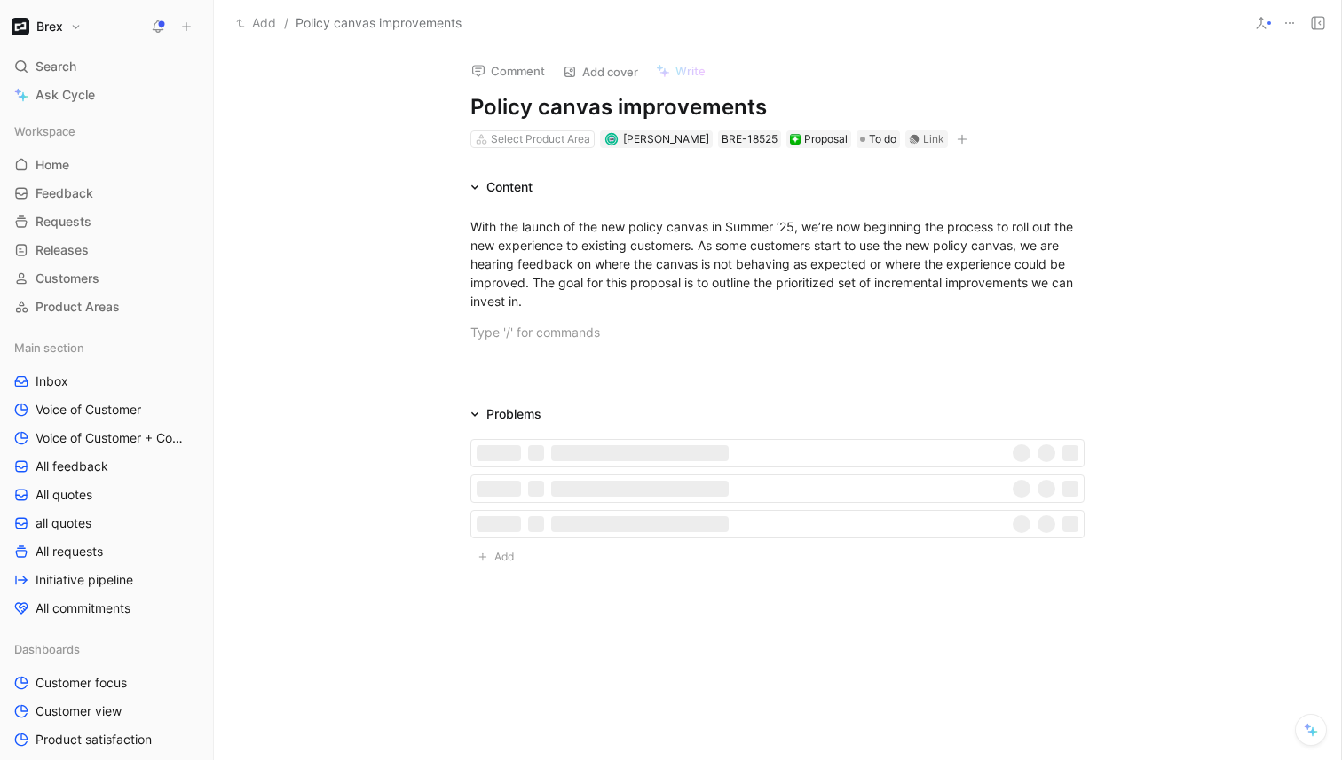
click at [352, 390] on div "Content With the launch of the new policy canvas in Summer ‘25, we’re now begin…" at bounding box center [777, 376] width 1127 height 399
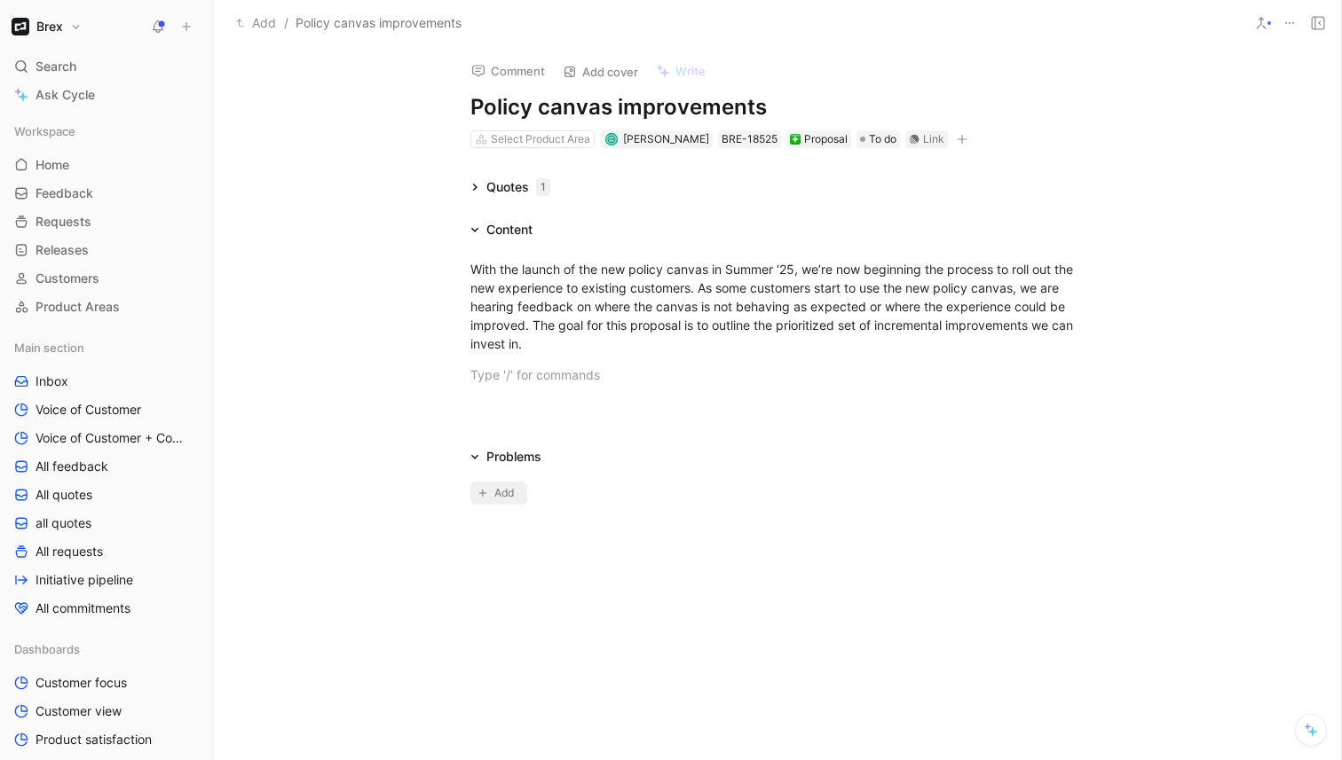
click at [494, 493] on span "Add" at bounding box center [506, 493] width 25 height 18
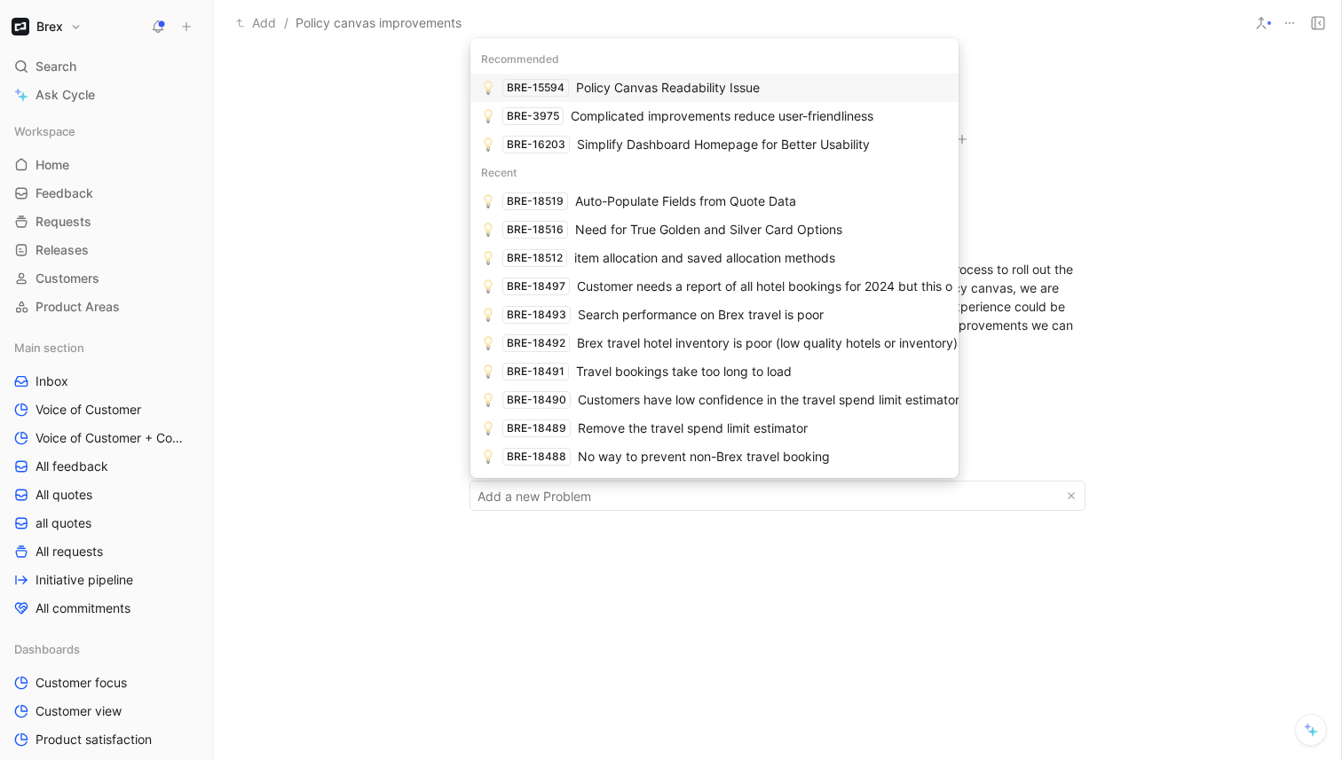
click at [653, 89] on div "Policy Canvas Readability Issue" at bounding box center [668, 87] width 184 height 21
